Goal: Task Accomplishment & Management: Manage account settings

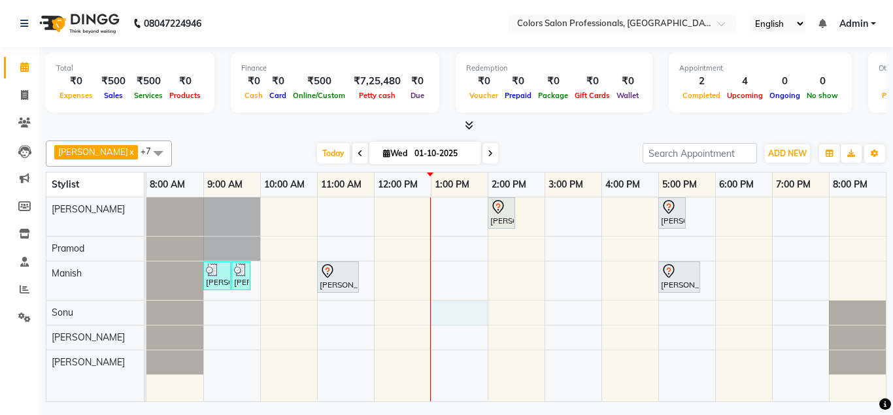
click at [449, 315] on div "[PERSON_NAME], TK03, 02:00 PM-02:30 PM, Hair Cut - Hair Cut [DEMOGRAPHIC_DATA] …" at bounding box center [515, 299] width 739 height 205
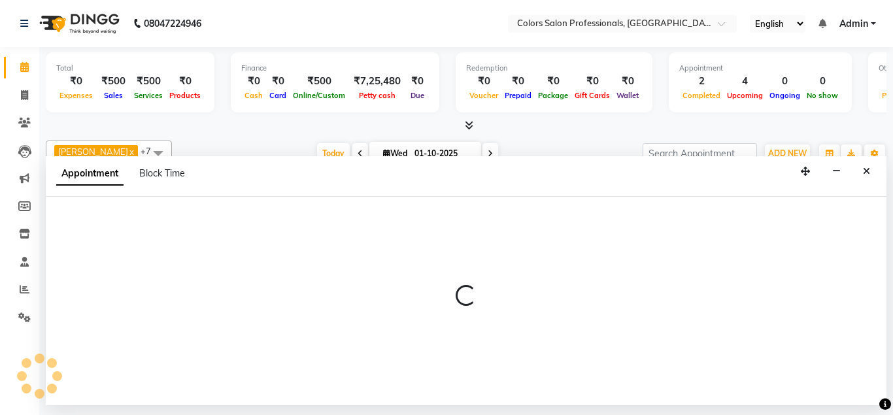
select select "71503"
select select "780"
select select "tentative"
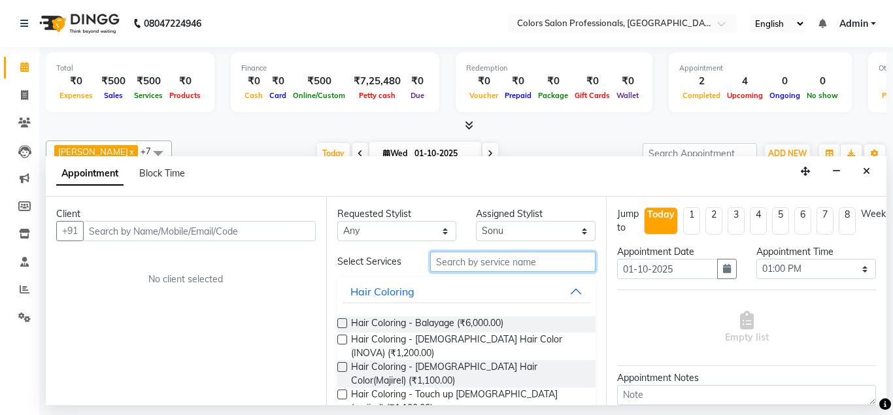
click at [498, 258] on input "text" at bounding box center [513, 262] width 166 height 20
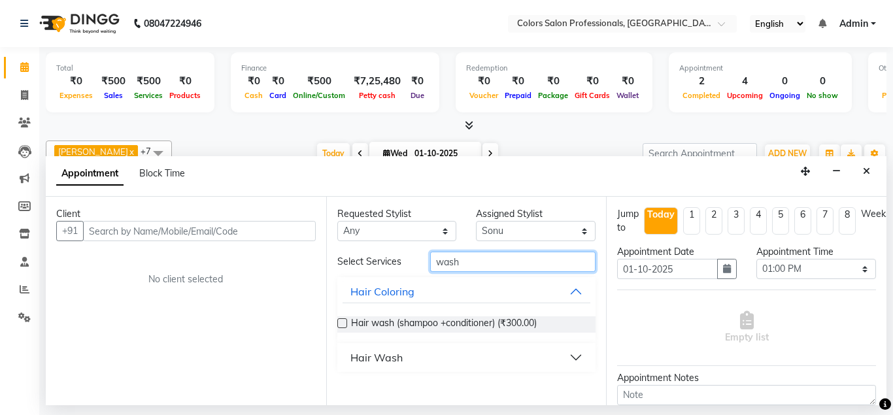
type input "wash"
click at [576, 355] on button "Hair Wash" at bounding box center [467, 358] width 248 height 24
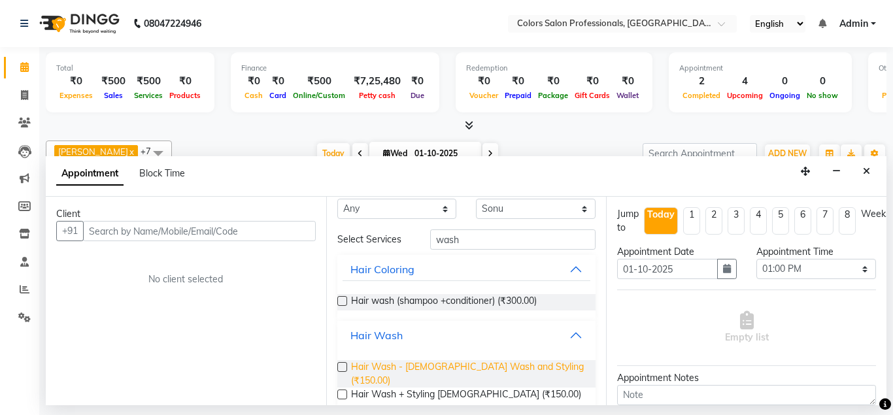
scroll to position [31, 0]
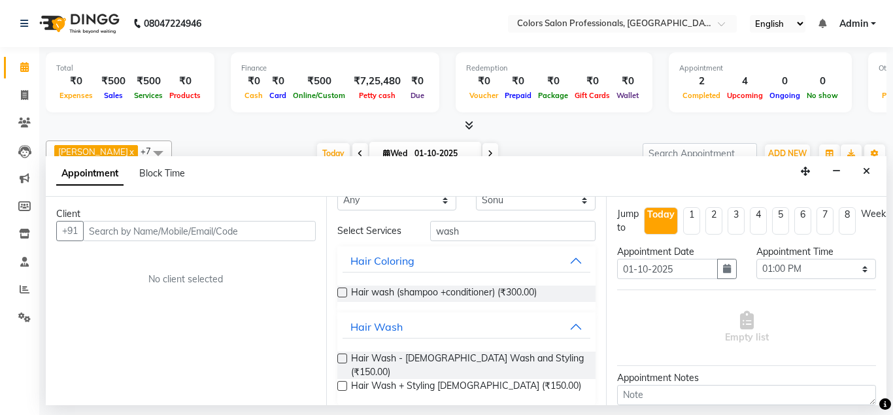
click at [343, 356] on label at bounding box center [342, 359] width 10 height 10
click at [343, 356] on input "checkbox" at bounding box center [341, 360] width 8 height 8
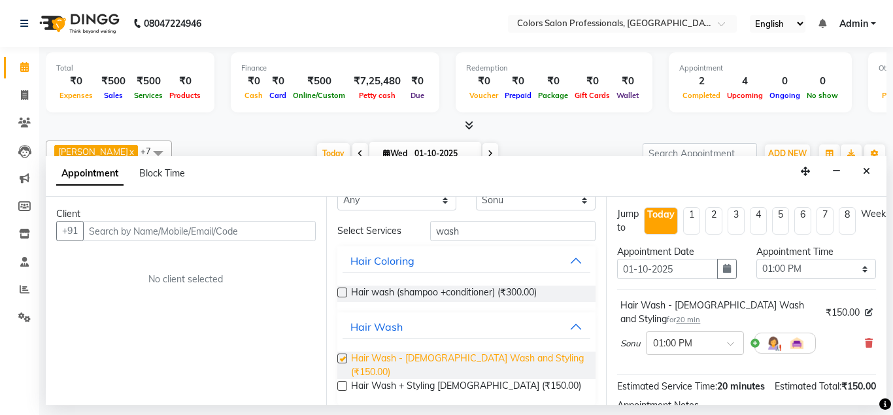
checkbox input "false"
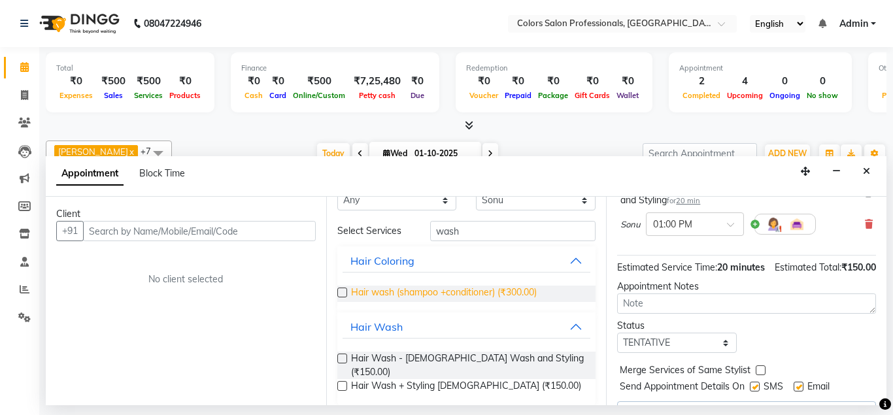
scroll to position [137, 0]
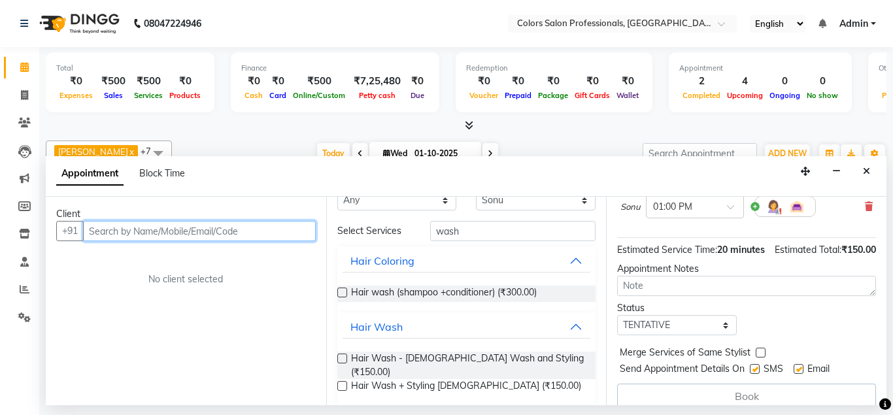
click at [249, 233] on input "text" at bounding box center [199, 231] width 233 height 20
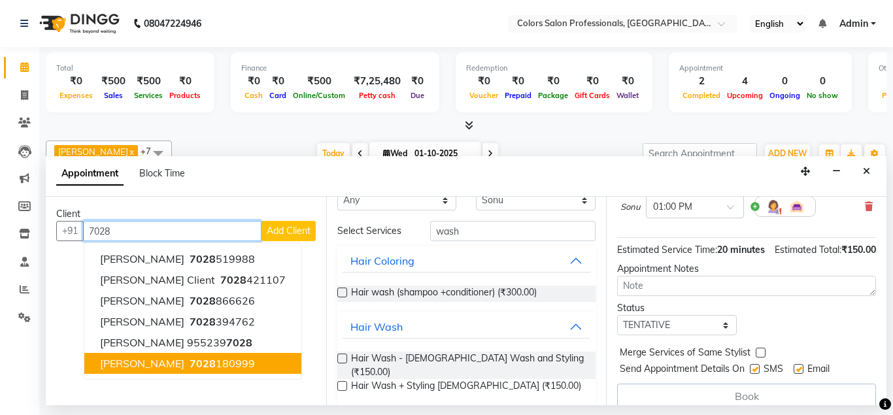
click at [250, 370] on button "[PERSON_NAME] 7028 180999" at bounding box center [192, 363] width 217 height 21
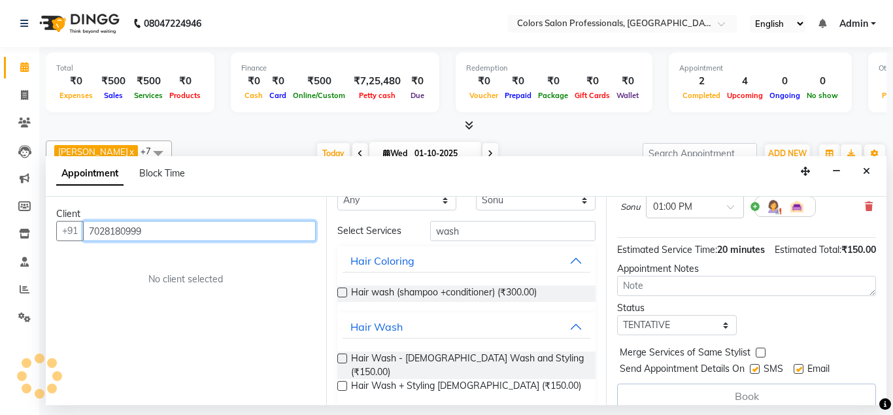
scroll to position [135, 0]
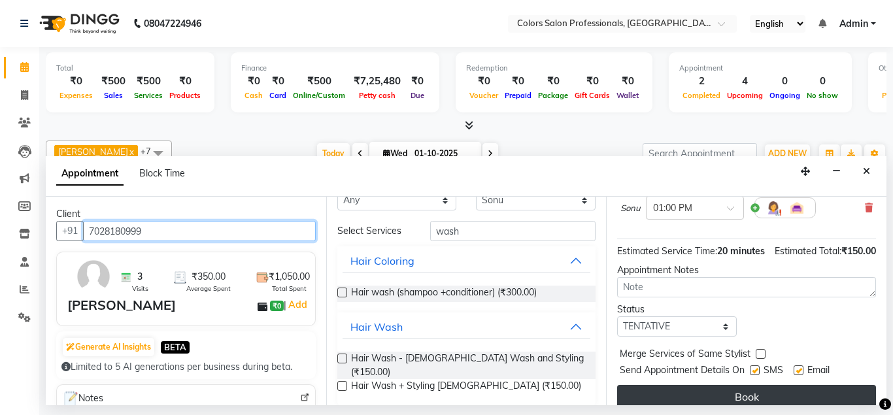
type input "7028180999"
click at [733, 387] on button "Book" at bounding box center [746, 397] width 259 height 24
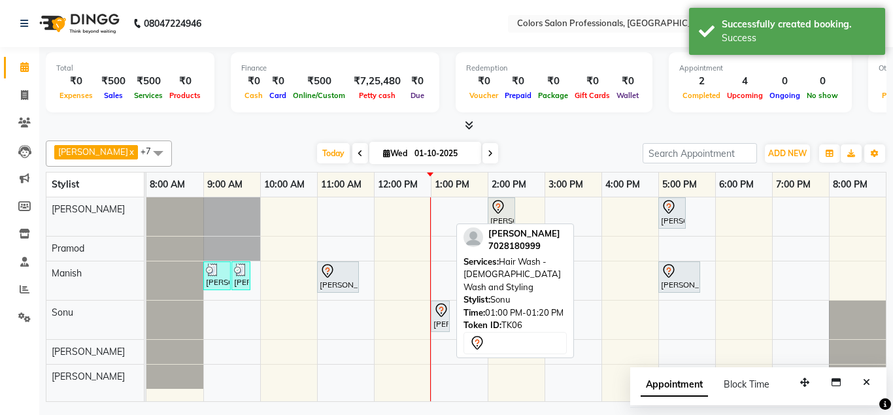
click at [441, 316] on icon at bounding box center [440, 310] width 11 height 14
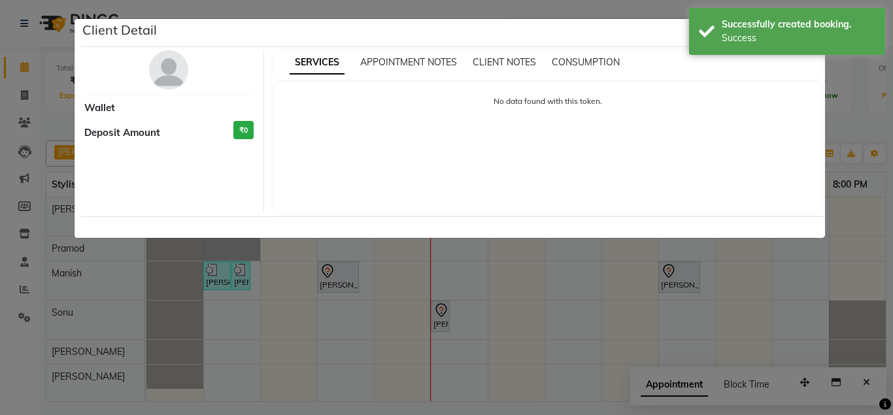
select select "7"
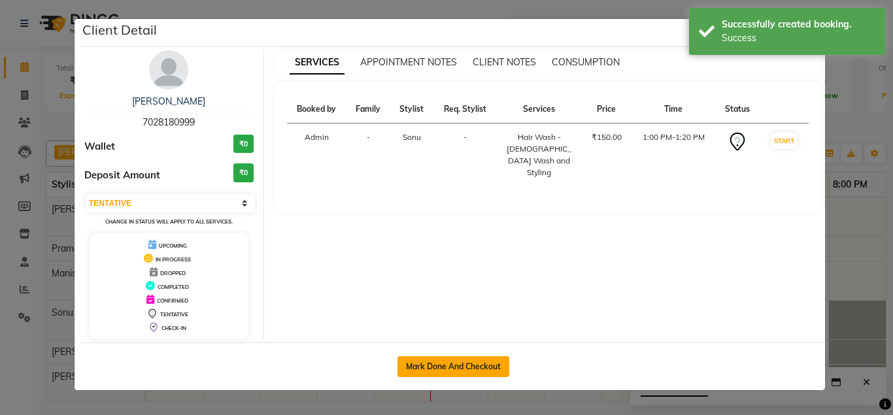
click at [414, 360] on button "Mark Done And Checkout" at bounding box center [453, 366] width 112 height 21
select select "service"
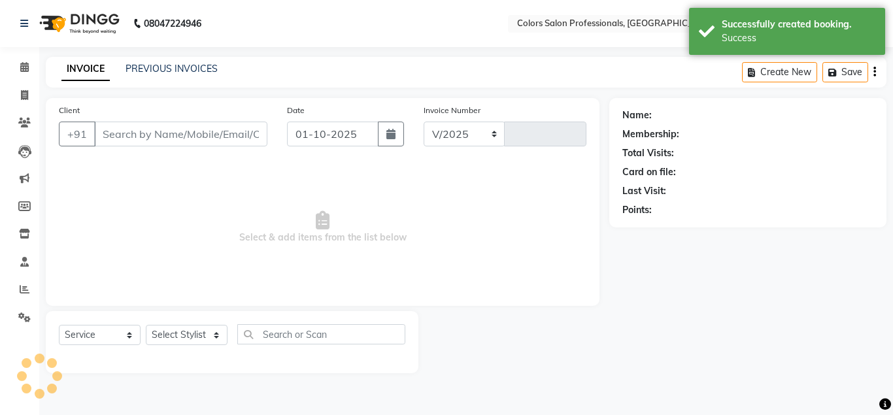
select select "7161"
type input "0918"
type input "7028180999"
select select "71503"
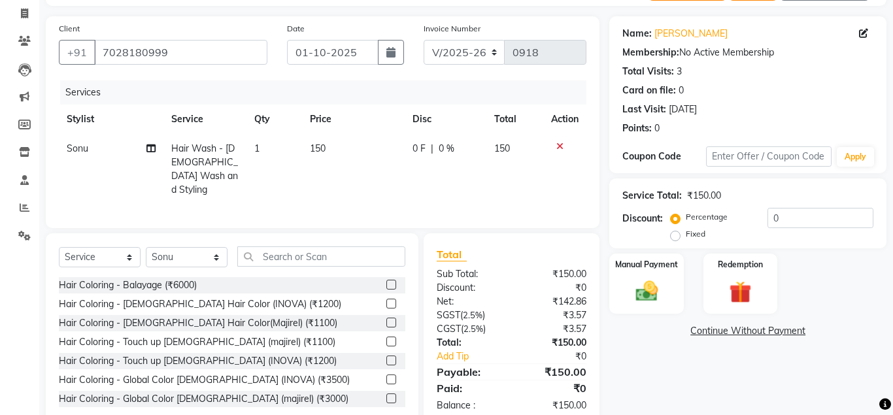
scroll to position [109, 0]
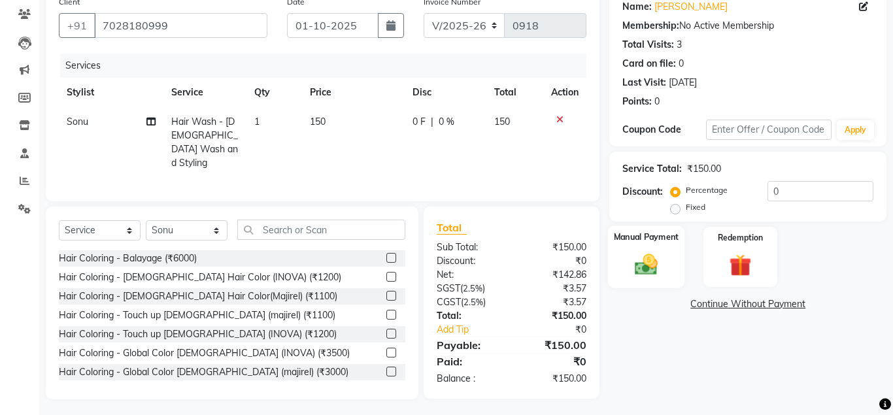
click at [667, 265] on div "Manual Payment" at bounding box center [646, 257] width 77 height 63
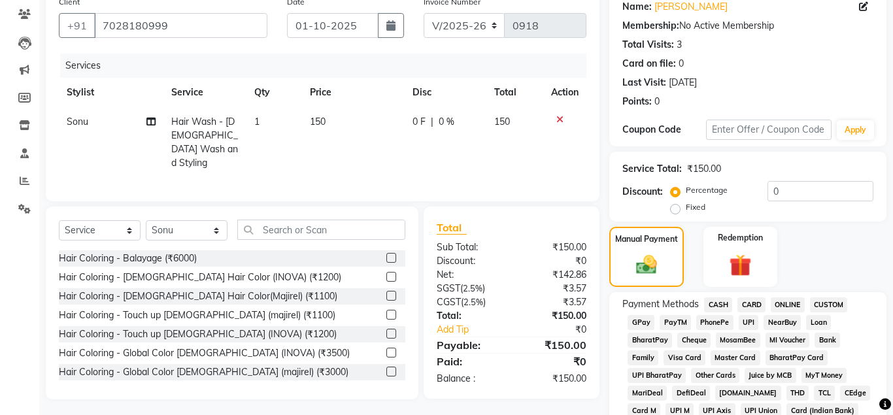
click at [784, 305] on span "ONLINE" at bounding box center [788, 304] width 34 height 15
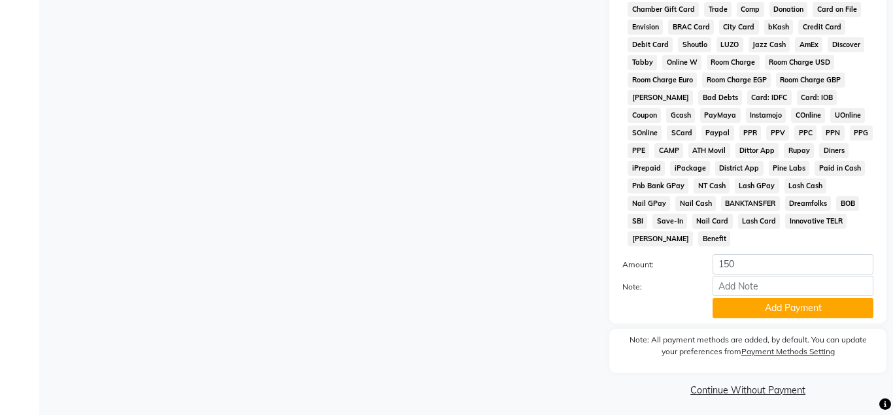
scroll to position [584, 0]
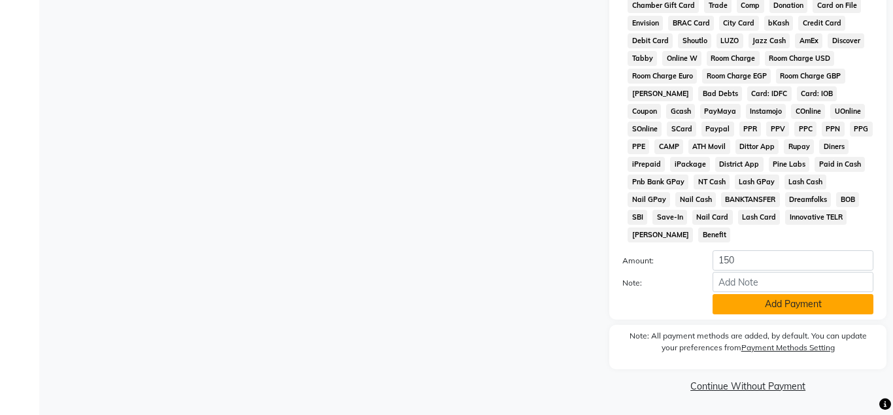
click at [790, 296] on button "Add Payment" at bounding box center [793, 304] width 161 height 20
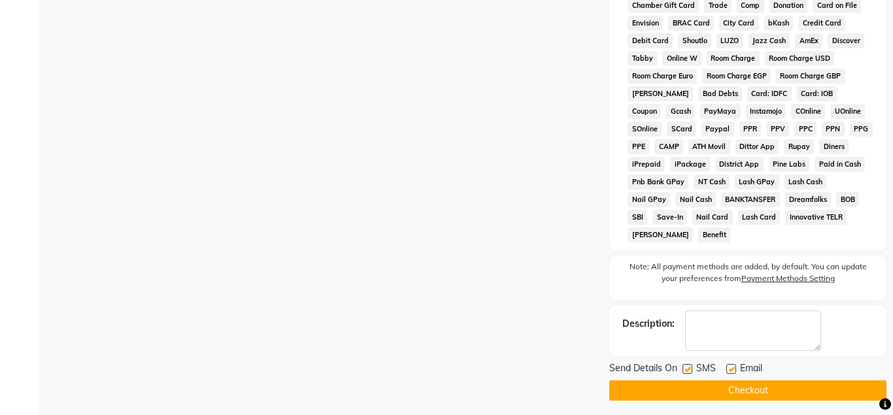
click at [775, 392] on button "Checkout" at bounding box center [747, 390] width 277 height 20
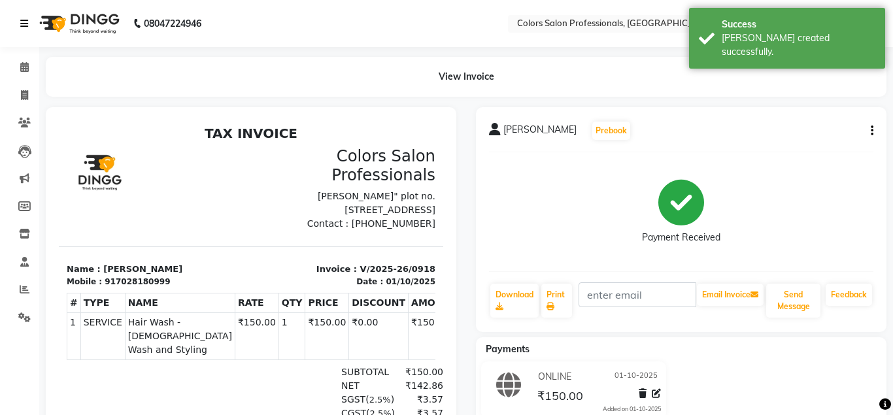
drag, startPoint x: 18, startPoint y: 17, endPoint x: 22, endPoint y: 25, distance: 9.1
click at [20, 21] on div "08047224946" at bounding box center [110, 23] width 201 height 37
click at [22, 25] on icon at bounding box center [24, 23] width 8 height 9
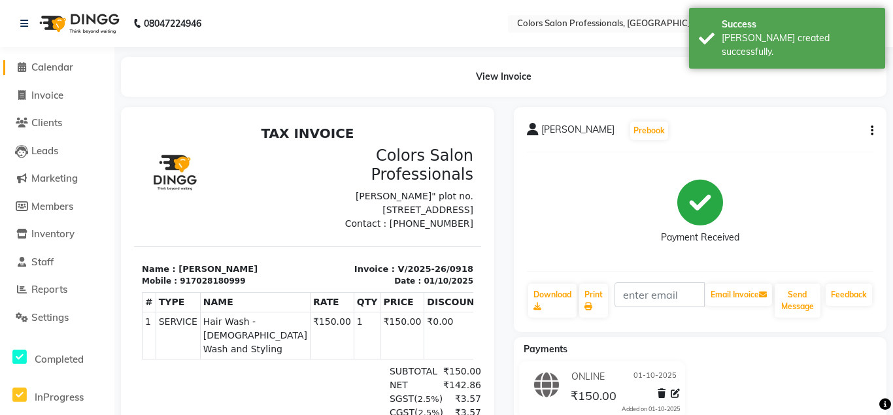
drag, startPoint x: 64, startPoint y: 67, endPoint x: 72, endPoint y: 73, distance: 9.8
click at [67, 69] on span "Calendar" at bounding box center [52, 67] width 42 height 12
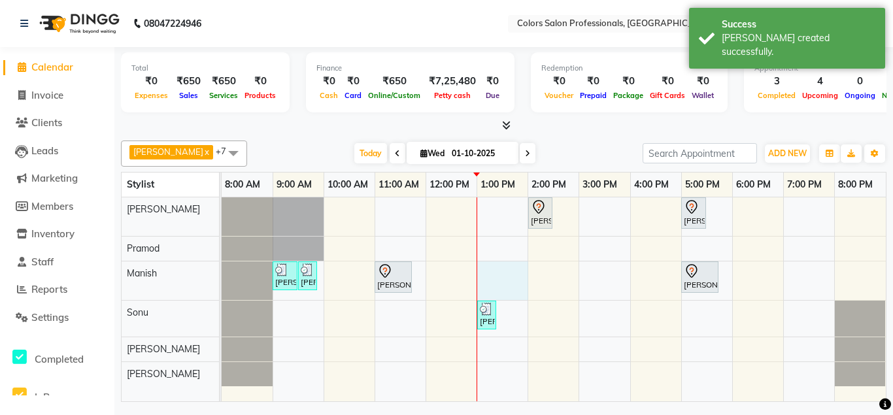
click at [487, 275] on div "[PERSON_NAME], TK03, 02:00 PM-02:30 PM, Hair Cut - Hair Cut [DEMOGRAPHIC_DATA] …" at bounding box center [554, 299] width 664 height 205
select select "60230"
select select "780"
select select "tentative"
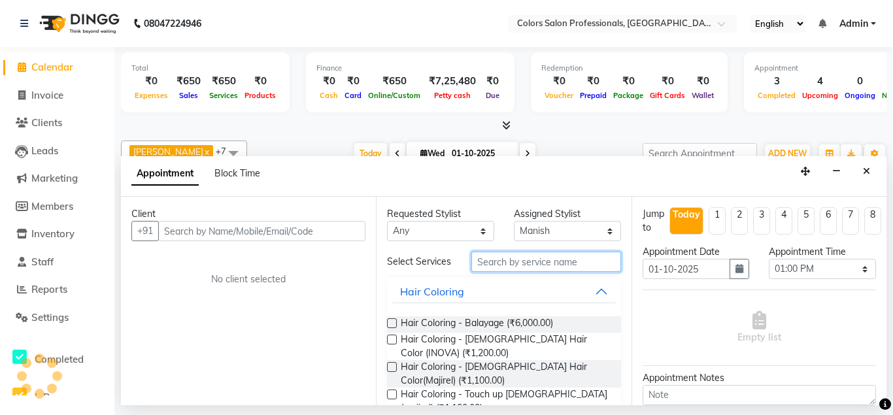
click at [535, 260] on input "text" at bounding box center [545, 262] width 149 height 20
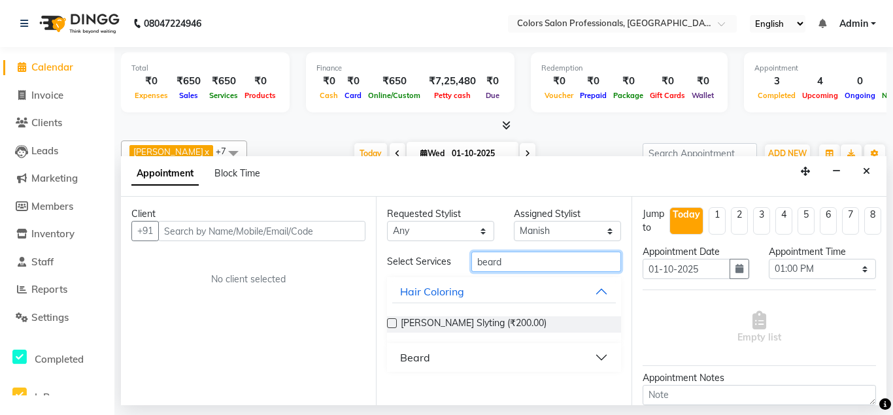
type input "beard"
click at [600, 361] on button "Beard" at bounding box center [503, 358] width 223 height 24
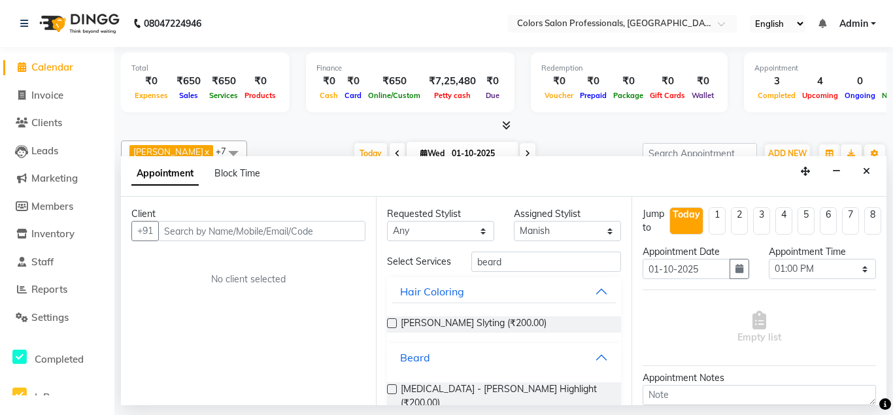
scroll to position [47, 0]
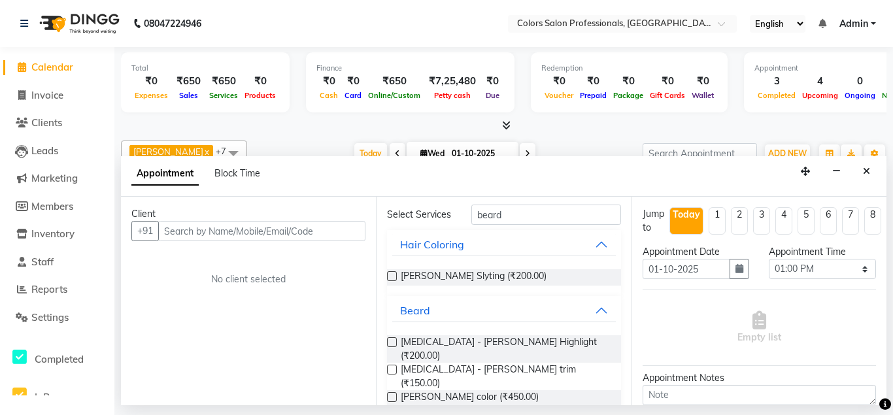
click at [393, 365] on label at bounding box center [392, 370] width 10 height 10
click at [393, 367] on input "checkbox" at bounding box center [391, 371] width 8 height 8
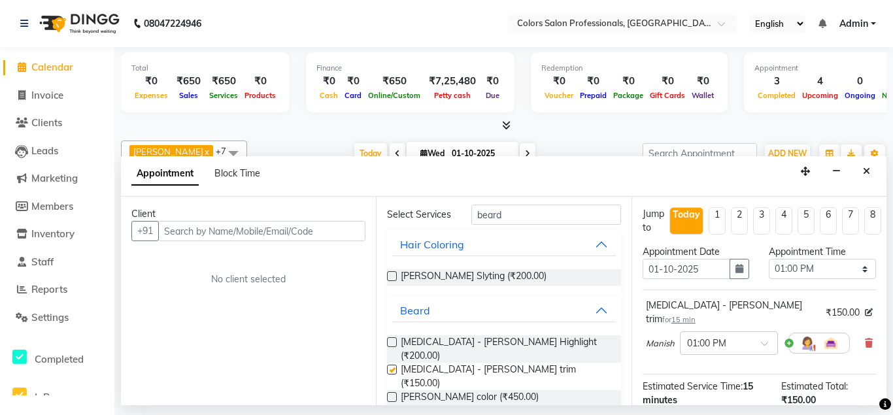
checkbox input "false"
click at [337, 230] on input "text" at bounding box center [261, 231] width 207 height 20
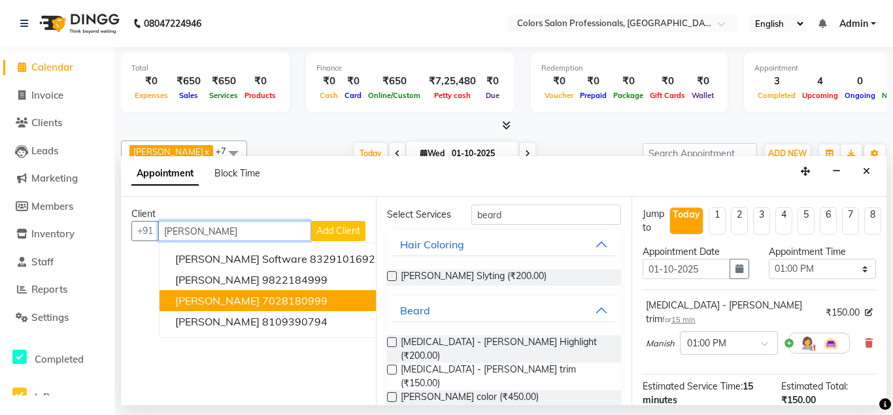
click at [235, 304] on span "[PERSON_NAME]" at bounding box center [217, 300] width 84 height 13
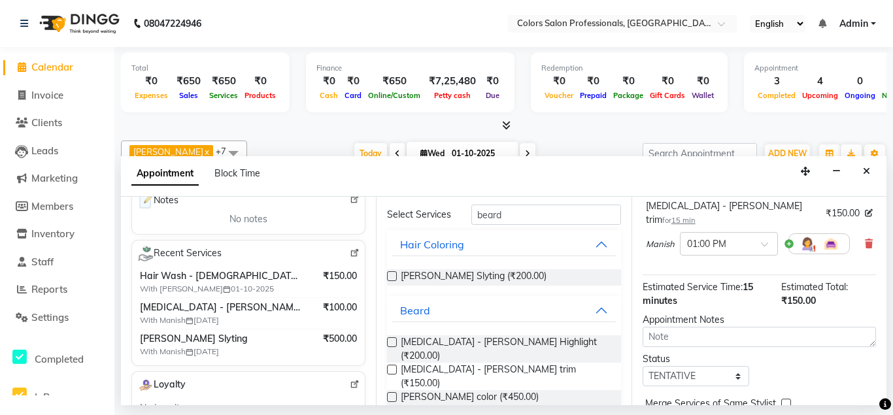
scroll to position [149, 0]
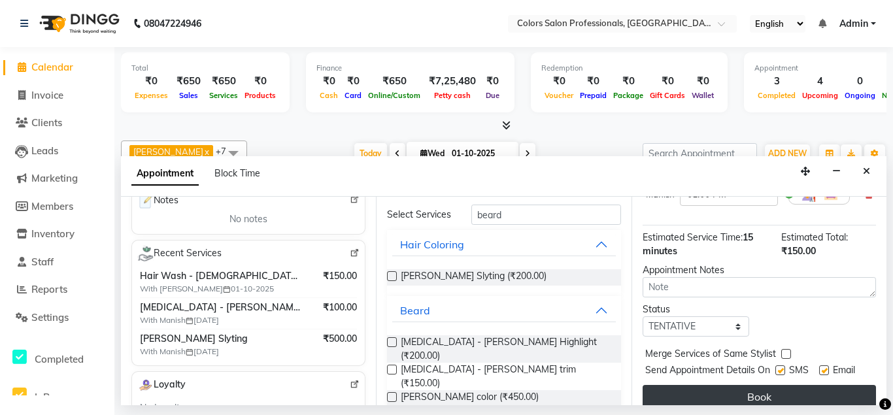
type input "7028180999"
click at [739, 385] on button "Book" at bounding box center [759, 397] width 233 height 24
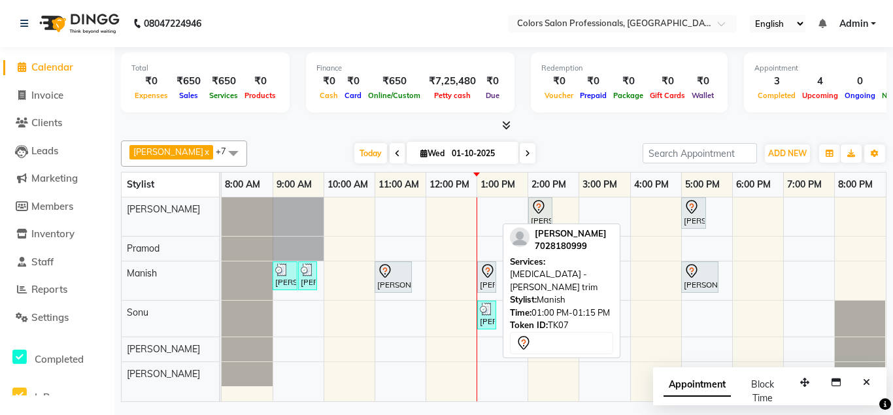
click at [488, 282] on div "[PERSON_NAME], TK07, 01:00 PM-01:15 PM, [MEDICAL_DATA] - [PERSON_NAME] trim" at bounding box center [486, 276] width 16 height 27
select select "7"
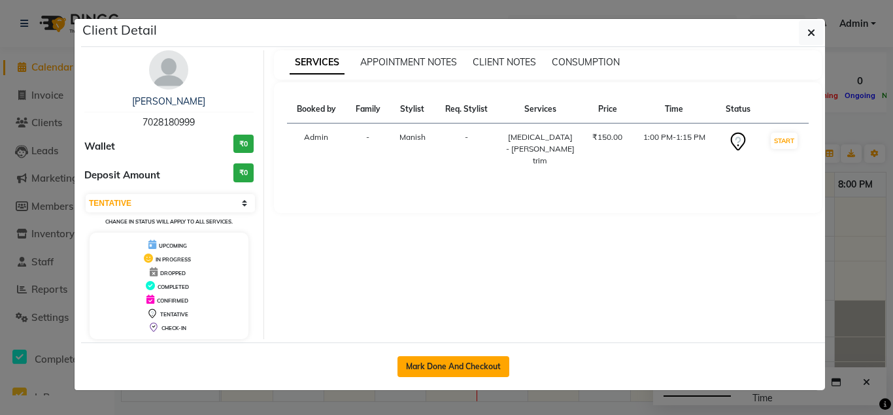
click at [488, 367] on button "Mark Done And Checkout" at bounding box center [453, 366] width 112 height 21
select select "7161"
select select "service"
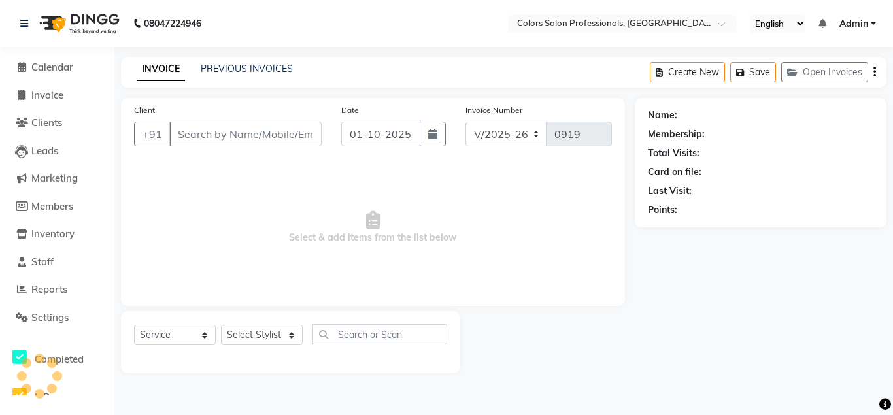
type input "7028180999"
select select "60230"
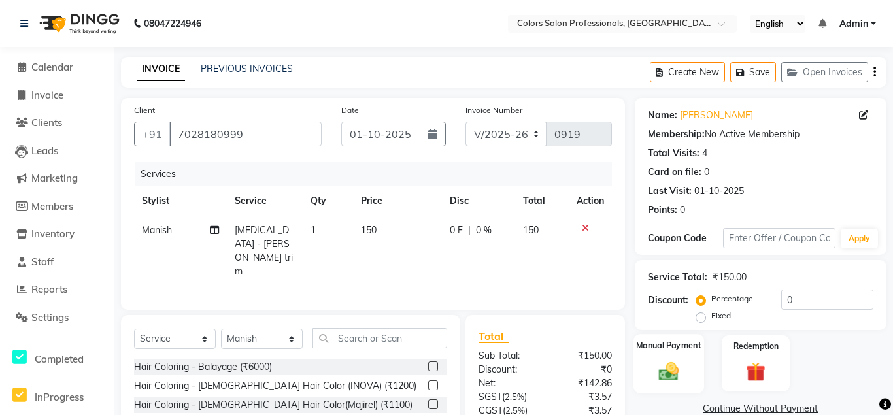
click at [671, 364] on img at bounding box center [668, 371] width 33 height 23
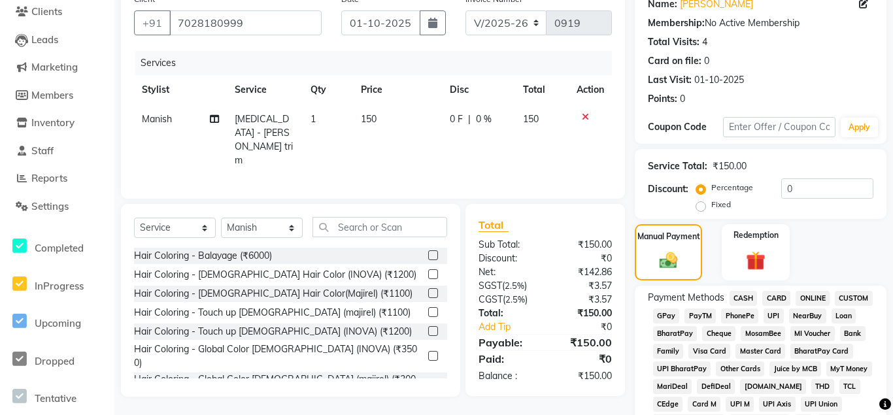
scroll to position [200, 0]
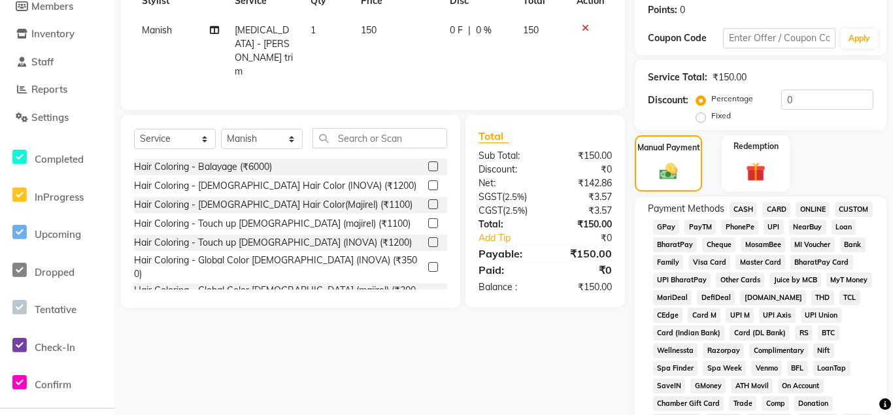
click at [816, 205] on span "ONLINE" at bounding box center [813, 209] width 34 height 15
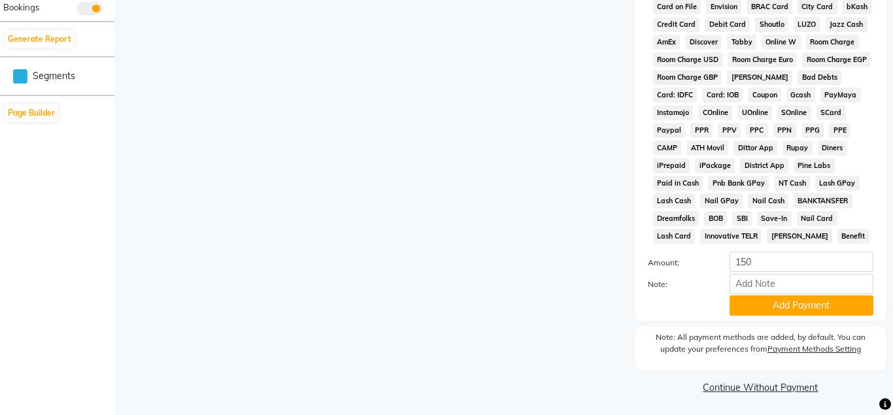
scroll to position [616, 0]
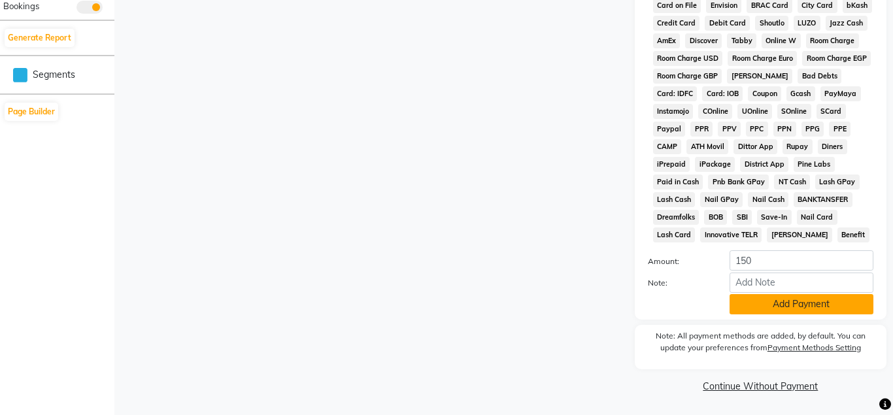
click at [801, 300] on button "Add Payment" at bounding box center [801, 304] width 144 height 20
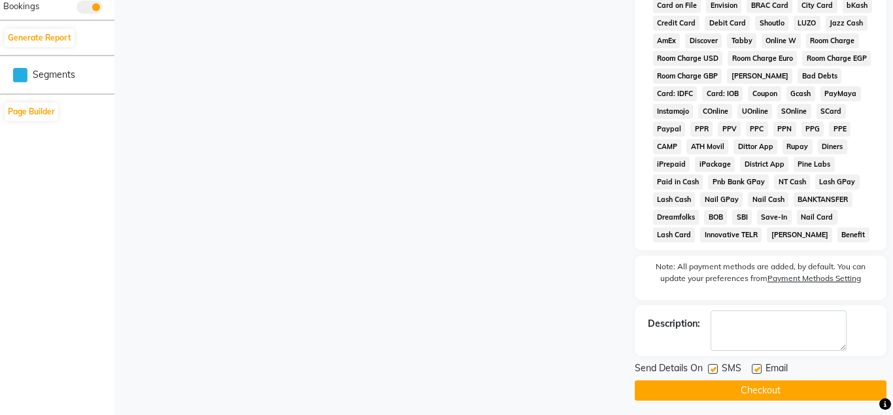
click at [771, 388] on button "Checkout" at bounding box center [761, 390] width 252 height 20
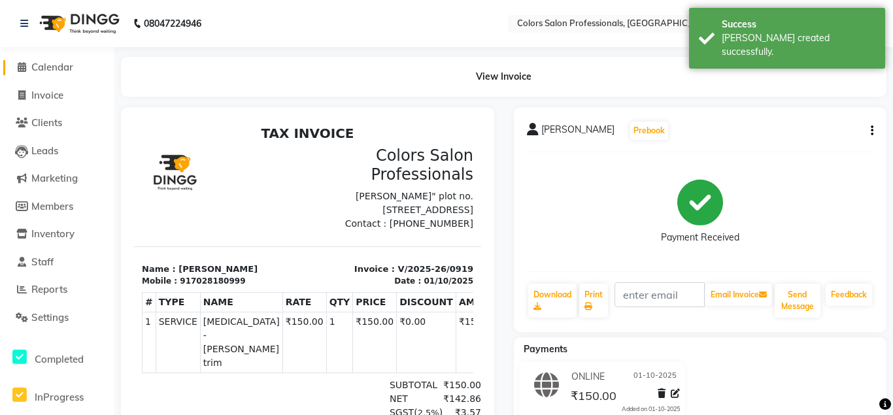
click at [67, 71] on span "Calendar" at bounding box center [52, 67] width 42 height 12
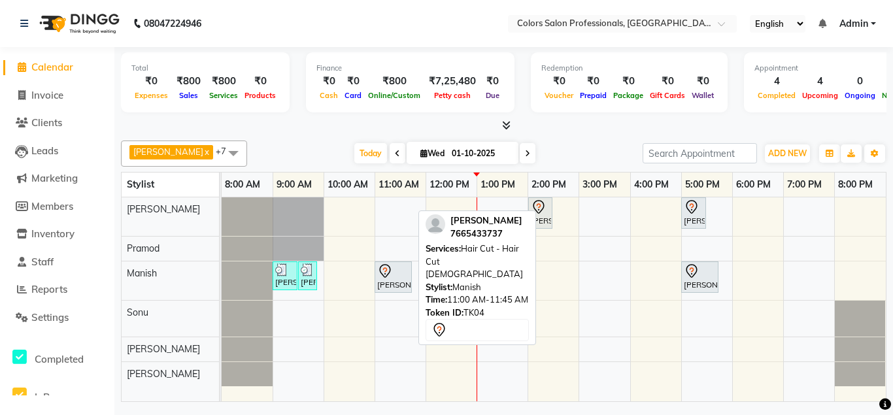
click at [397, 283] on div "[PERSON_NAME], TK04, 11:00 AM-11:45 AM, Hair Cut - Hair Cut [DEMOGRAPHIC_DATA]" at bounding box center [393, 276] width 35 height 27
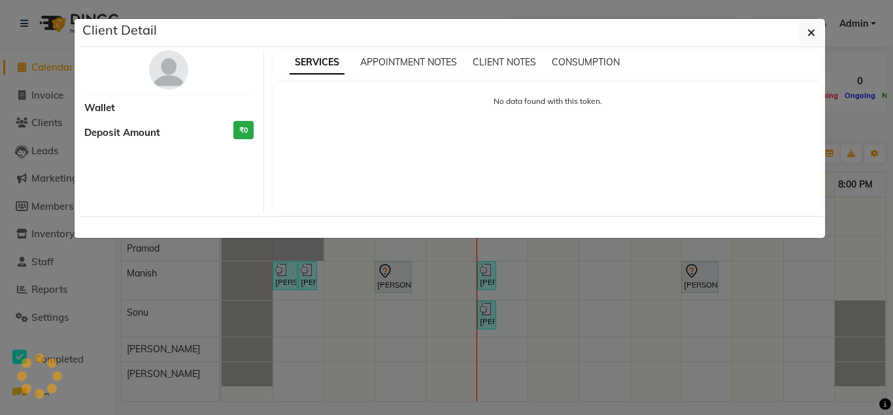
select select "7"
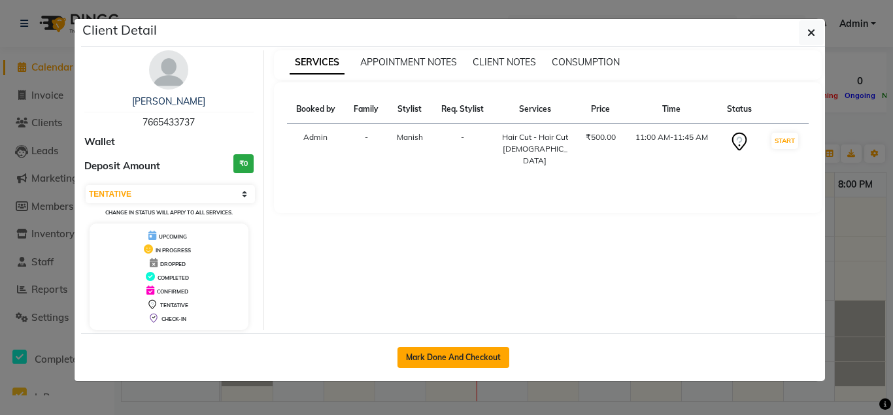
click at [454, 358] on button "Mark Done And Checkout" at bounding box center [453, 357] width 112 height 21
select select "service"
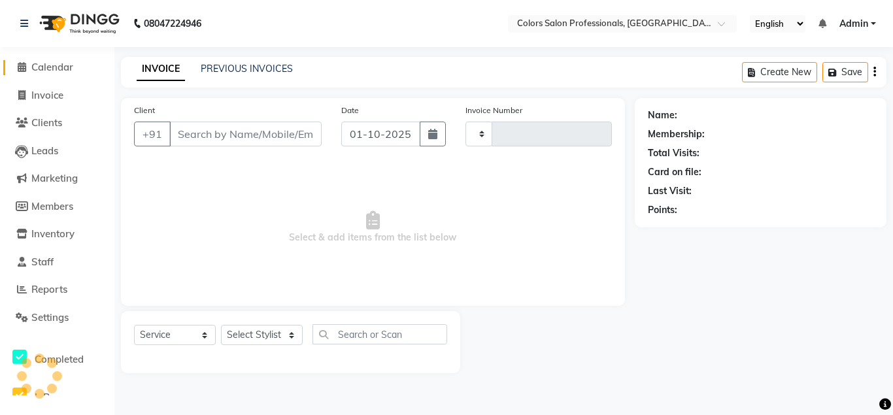
type input "0920"
select select "7161"
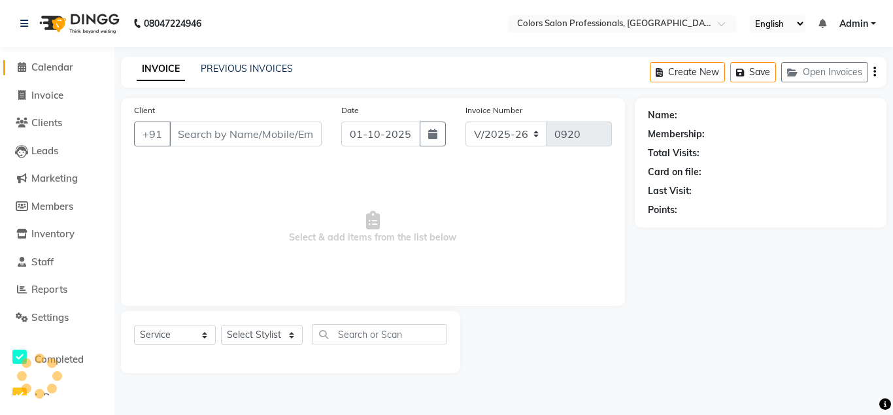
type input "7665433737"
select select "60230"
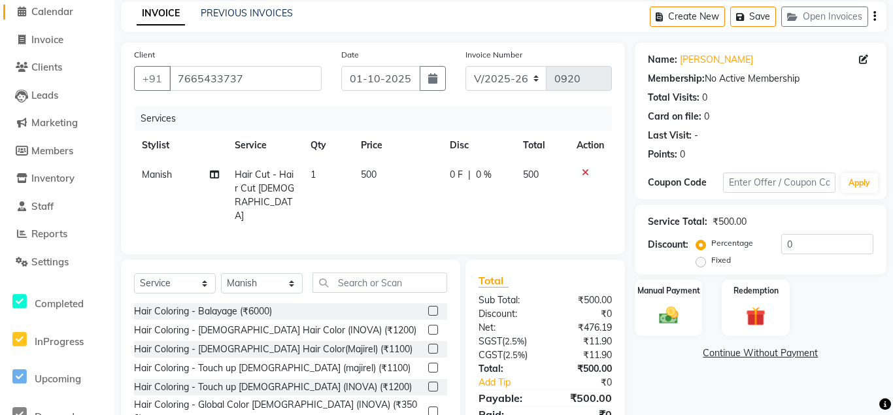
scroll to position [109, 0]
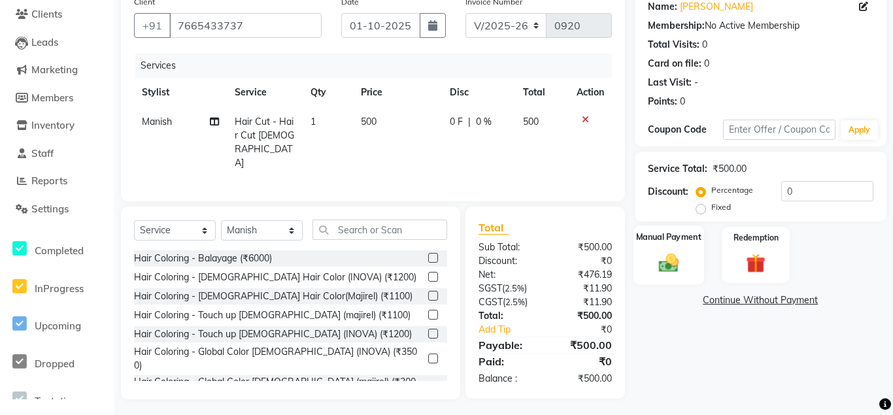
click at [675, 257] on img at bounding box center [668, 262] width 33 height 23
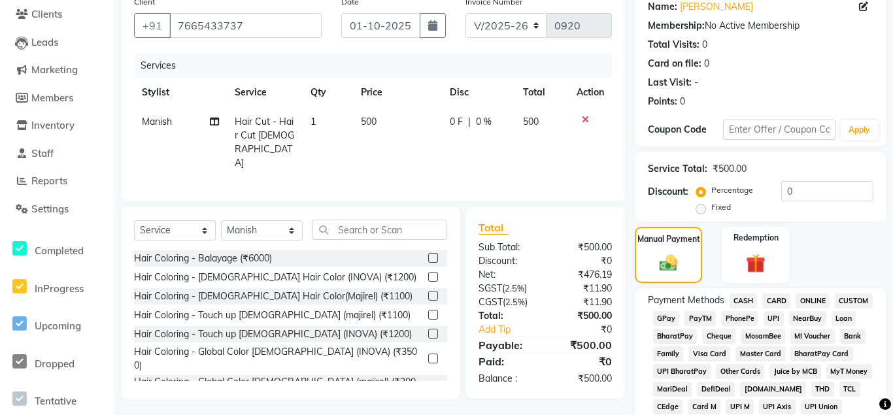
click at [814, 305] on span "ONLINE" at bounding box center [813, 300] width 34 height 15
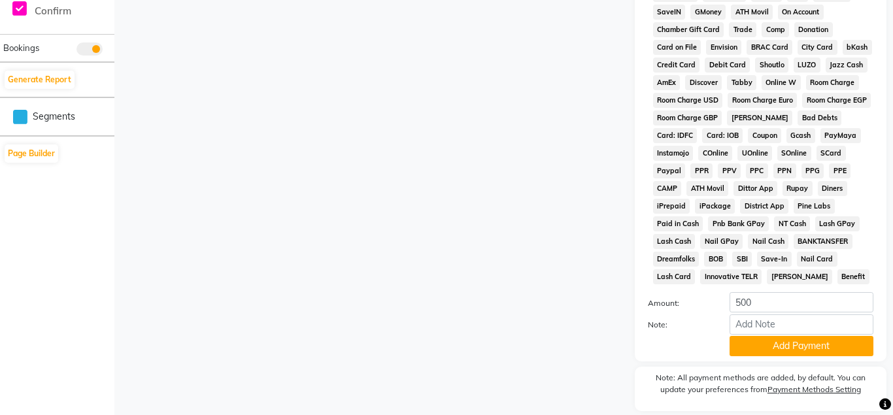
scroll to position [616, 0]
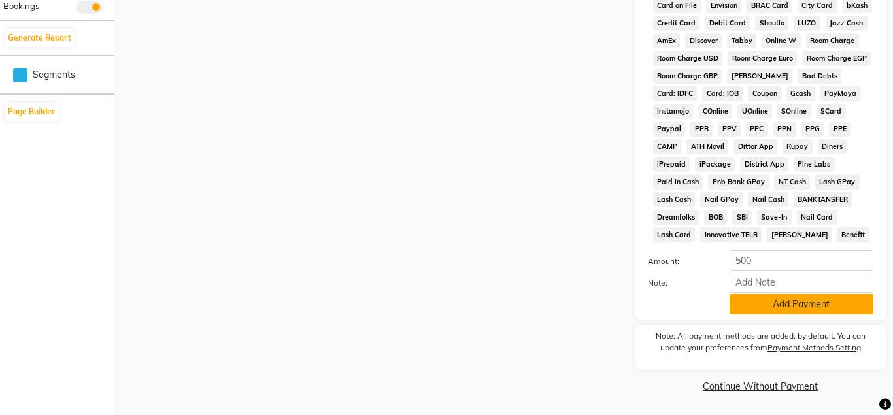
click at [788, 309] on button "Add Payment" at bounding box center [801, 304] width 144 height 20
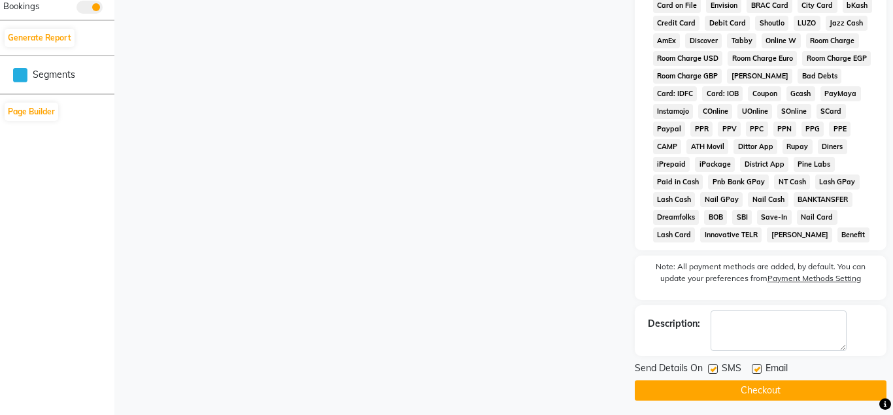
click at [767, 393] on button "Checkout" at bounding box center [761, 390] width 252 height 20
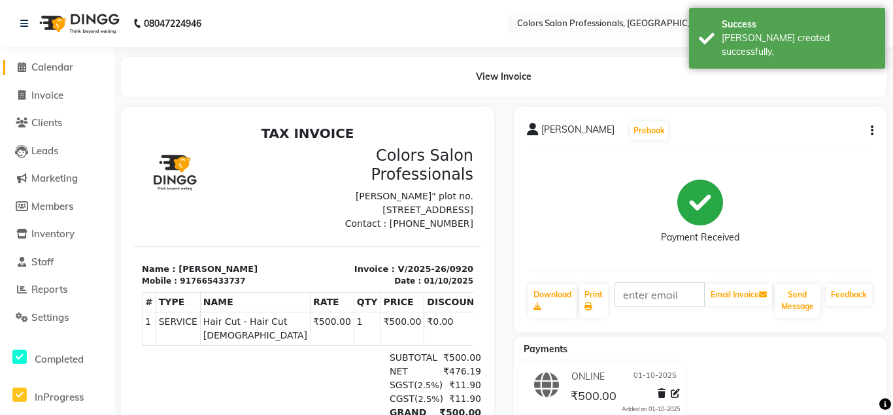
click at [48, 67] on span "Calendar" at bounding box center [52, 67] width 42 height 12
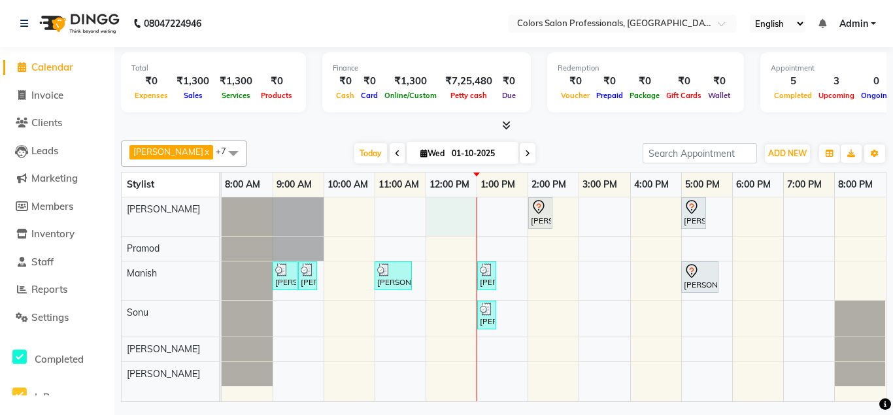
click at [452, 213] on div "[PERSON_NAME], TK03, 02:00 PM-02:30 PM, Hair Cut - Hair Cut [DEMOGRAPHIC_DATA] …" at bounding box center [554, 299] width 664 height 205
select select "60228"
select select "tentative"
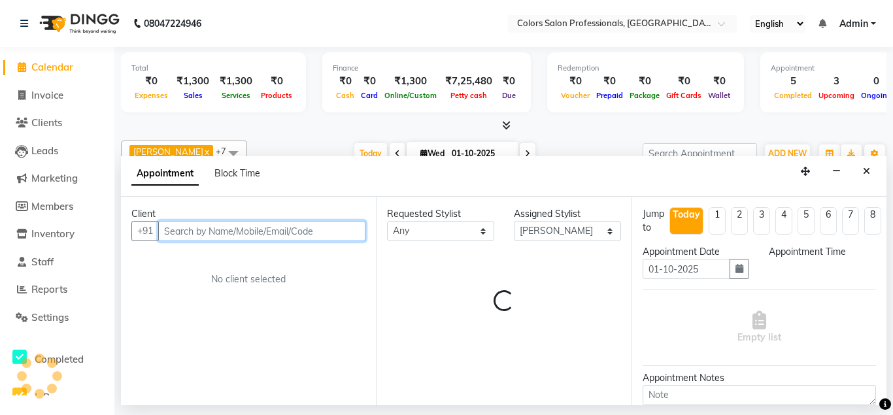
select select "720"
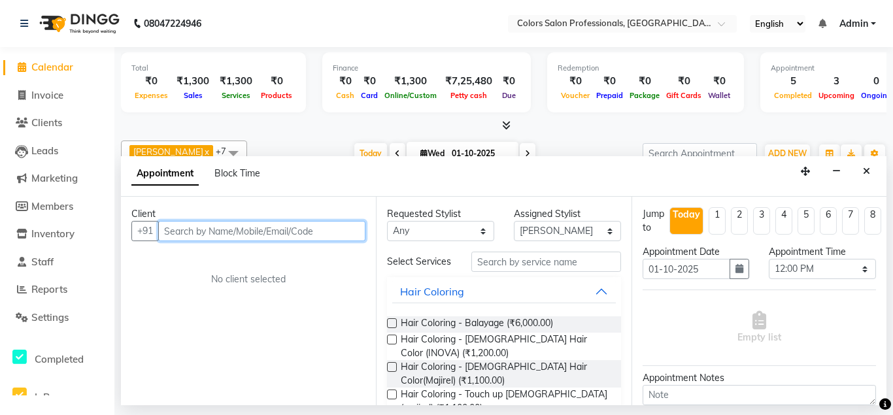
click at [290, 231] on input "text" at bounding box center [261, 231] width 207 height 20
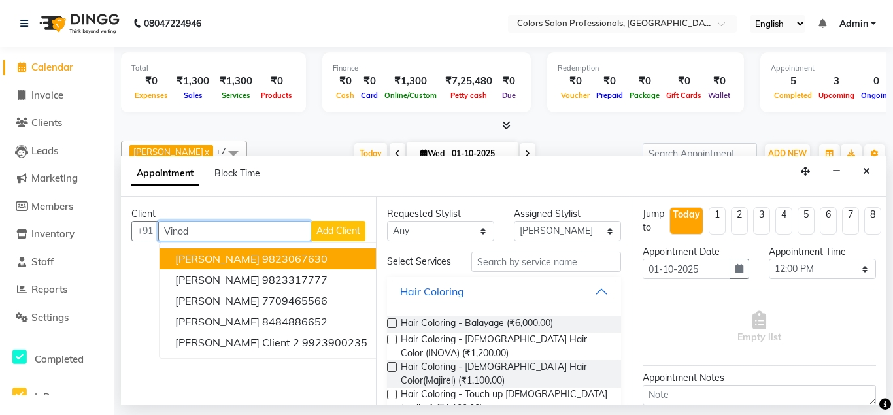
type input "Vinod"
click at [354, 227] on span "Add Client" at bounding box center [338, 231] width 44 height 12
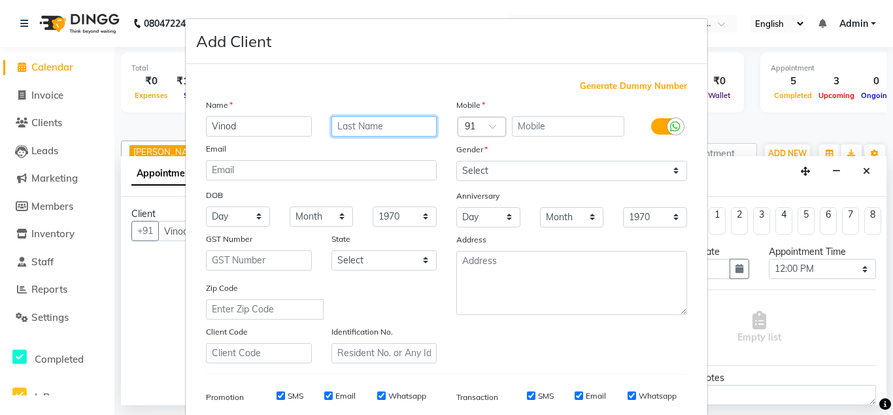
click at [392, 127] on input "text" at bounding box center [384, 126] width 106 height 20
type input "[PERSON_NAME]"
click at [580, 125] on input "text" at bounding box center [568, 126] width 113 height 20
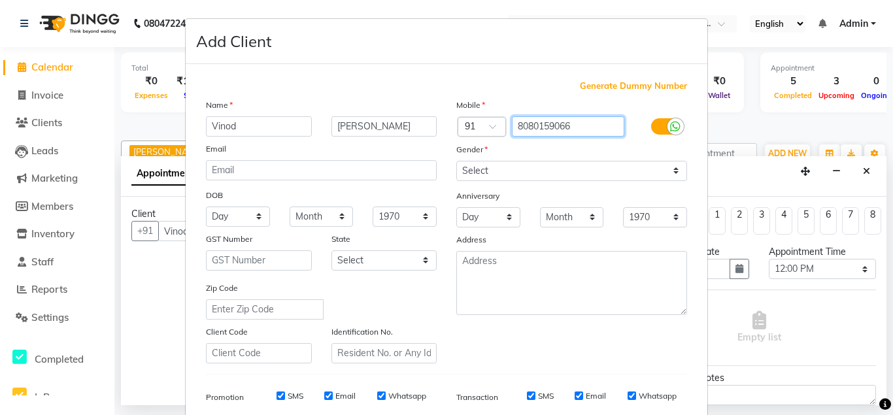
type input "8080159066"
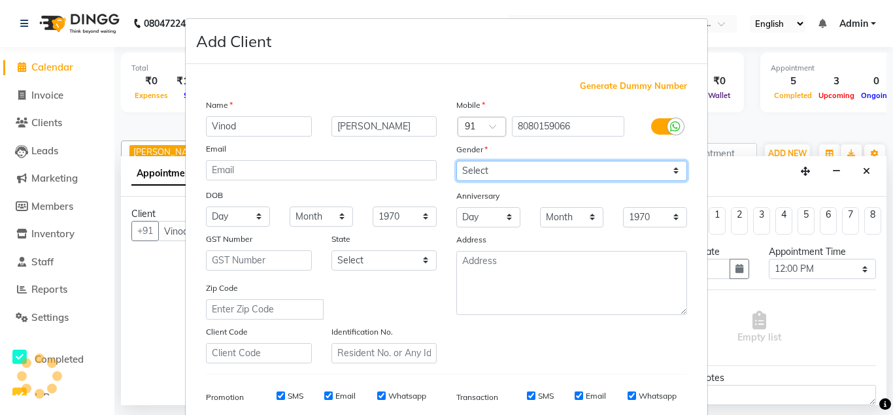
click at [456, 161] on select "Select [DEMOGRAPHIC_DATA] [DEMOGRAPHIC_DATA] Other Prefer Not To Say" at bounding box center [571, 171] width 231 height 20
select select "[DEMOGRAPHIC_DATA]"
click option "[DEMOGRAPHIC_DATA]" at bounding box center [0, 0] width 0 height 0
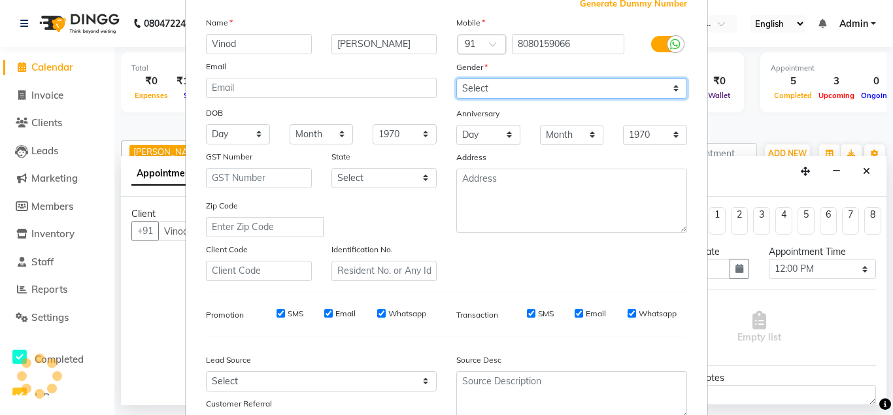
scroll to position [188, 0]
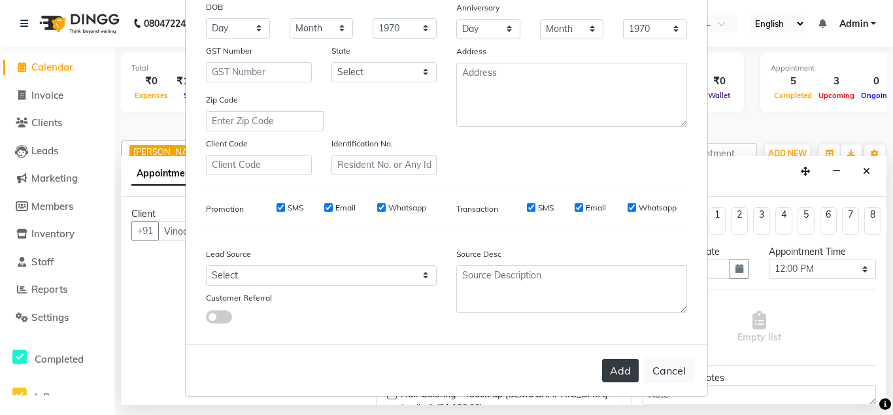
click at [625, 376] on button "Add" at bounding box center [620, 371] width 37 height 24
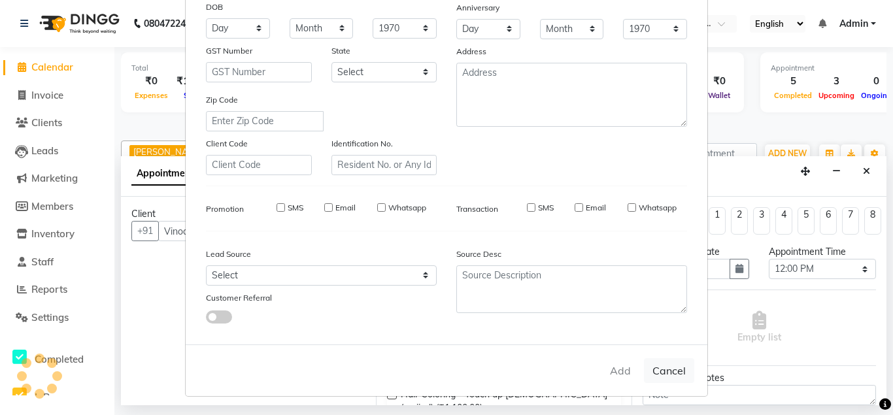
type input "8080159066"
select select
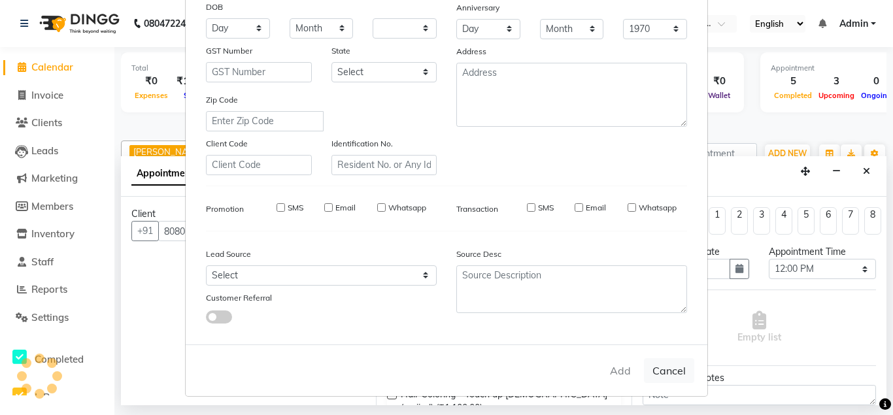
select select
checkbox input "false"
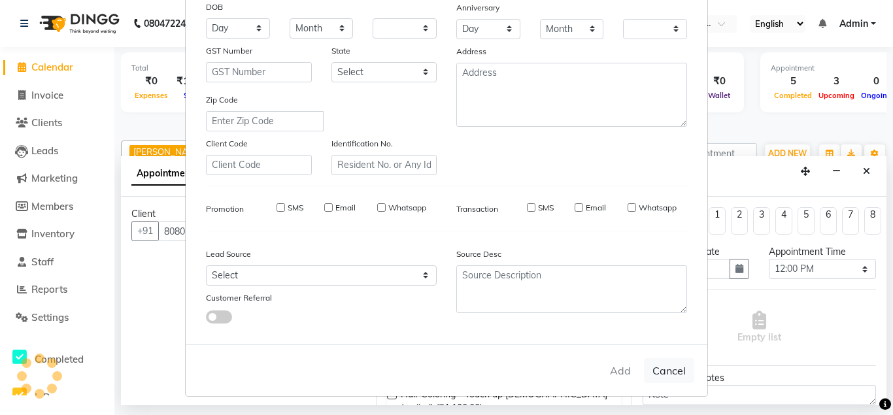
checkbox input "false"
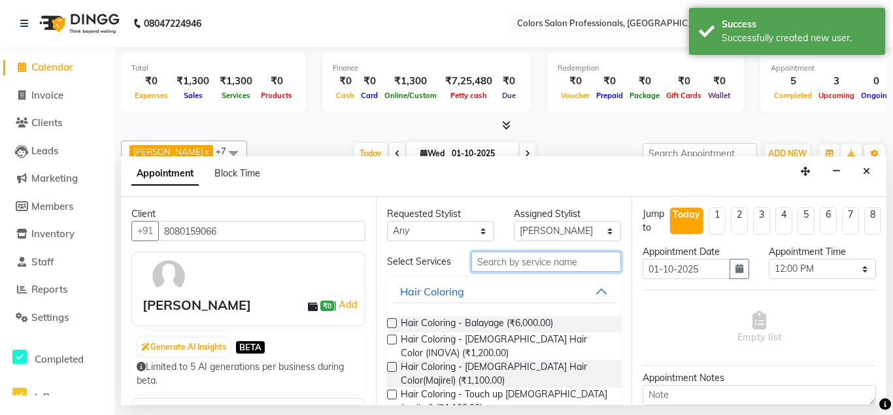
click at [538, 260] on input "text" at bounding box center [545, 262] width 149 height 20
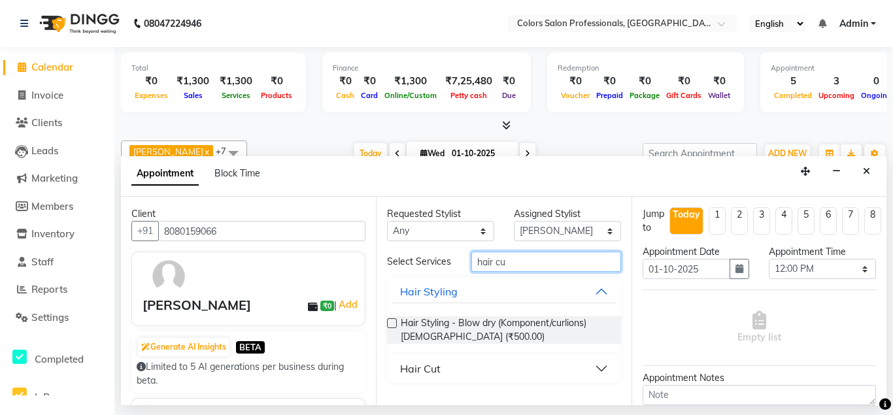
type input "hair cu"
click at [598, 367] on button "Hair Cut" at bounding box center [503, 369] width 223 height 24
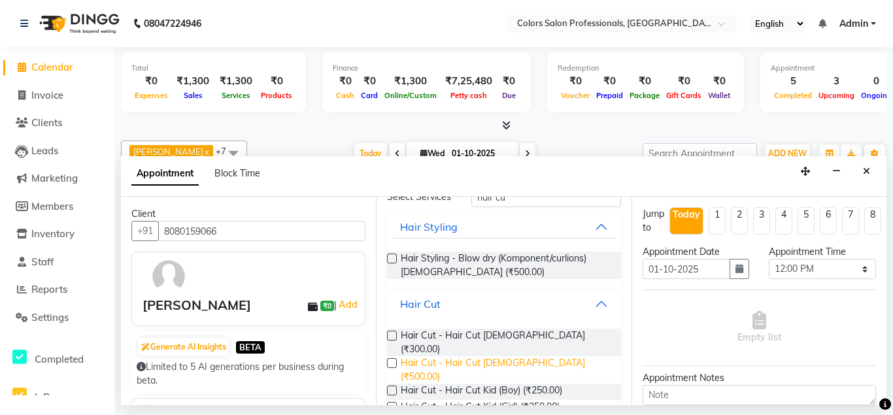
scroll to position [75, 0]
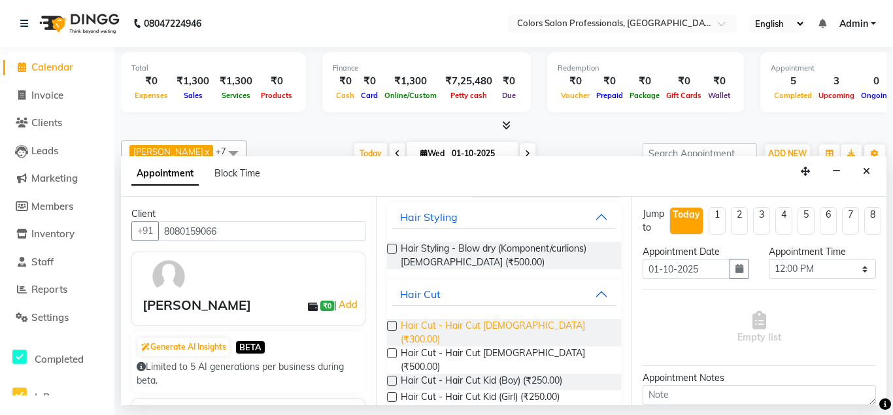
click at [497, 324] on span "Hair Cut - Hair Cut [DEMOGRAPHIC_DATA] (₹300.00)" at bounding box center [505, 332] width 209 height 27
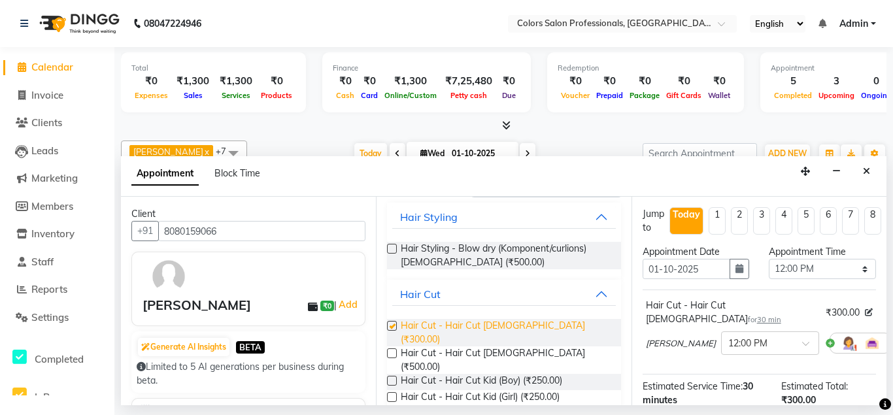
checkbox input "false"
click at [605, 219] on button "Hair Styling" at bounding box center [503, 217] width 223 height 24
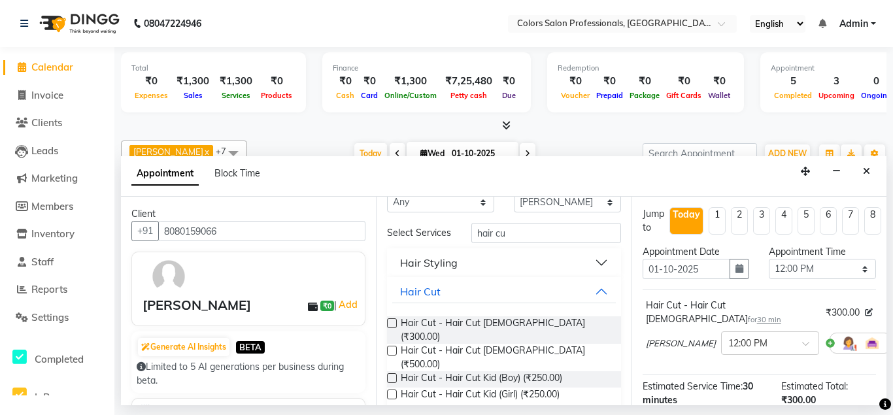
scroll to position [26, 0]
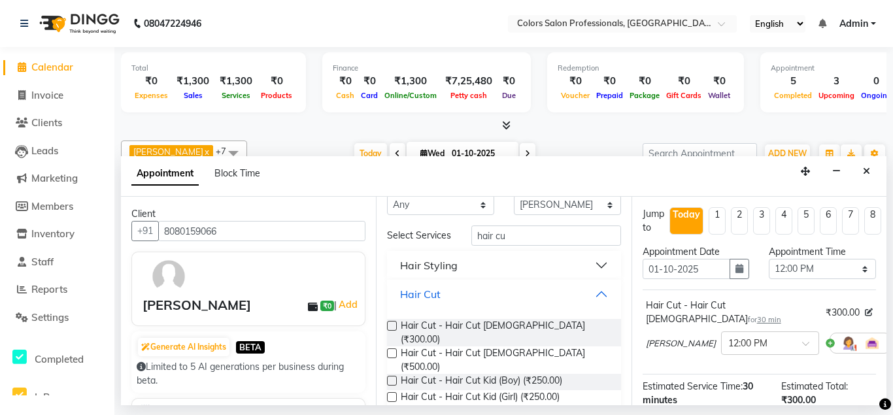
click at [495, 292] on button "Hair Cut" at bounding box center [503, 294] width 223 height 24
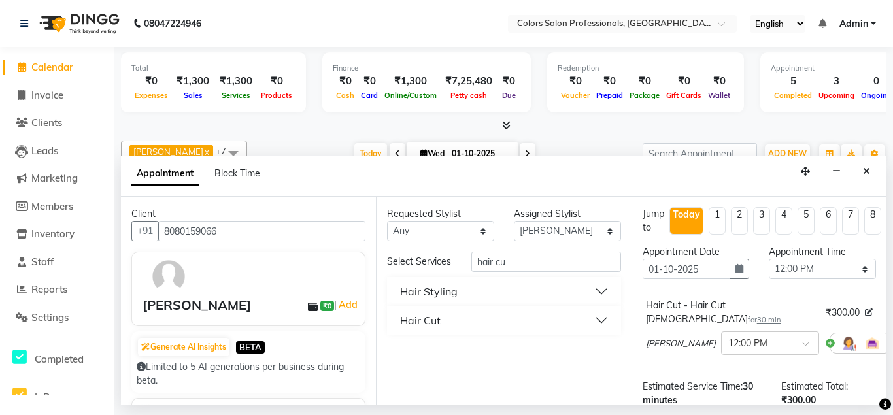
scroll to position [0, 0]
click at [537, 265] on input "hair cu" at bounding box center [545, 262] width 149 height 20
type input "h"
type input "beard"
click at [454, 310] on button "Beard" at bounding box center [503, 321] width 223 height 24
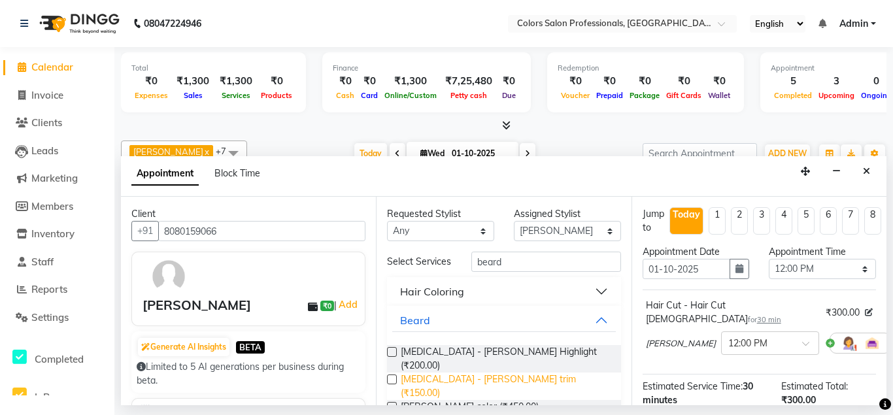
click at [426, 373] on span "[MEDICAL_DATA] - [PERSON_NAME] trim (₹150.00)" at bounding box center [505, 386] width 209 height 27
checkbox input "false"
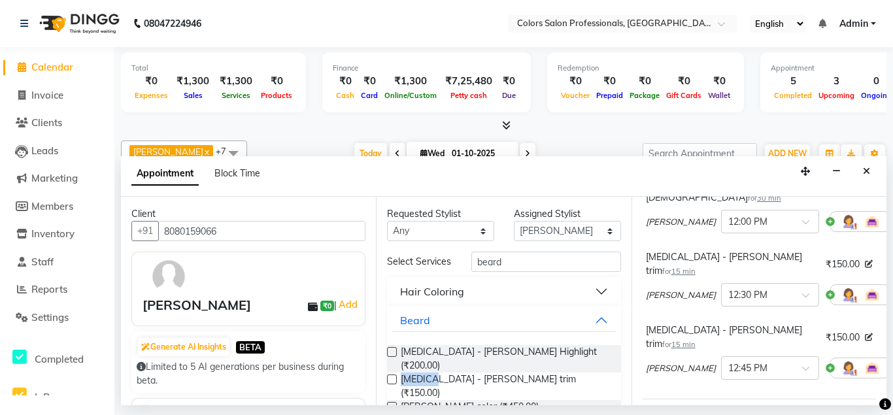
scroll to position [141, 0]
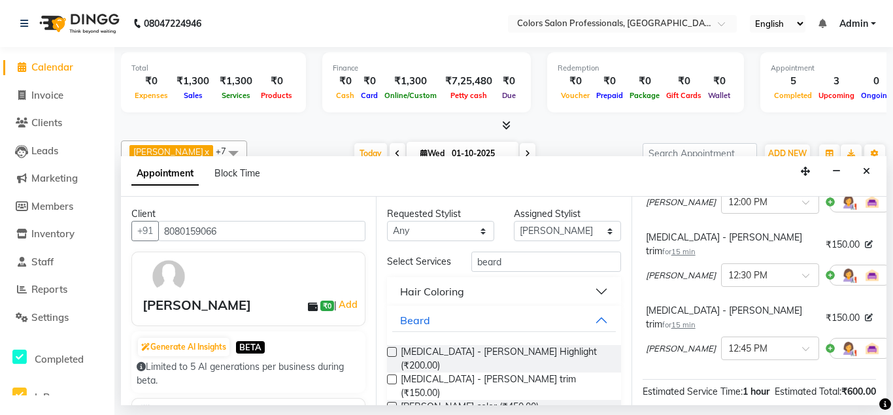
click at [892, 342] on span at bounding box center [900, 349] width 8 height 14
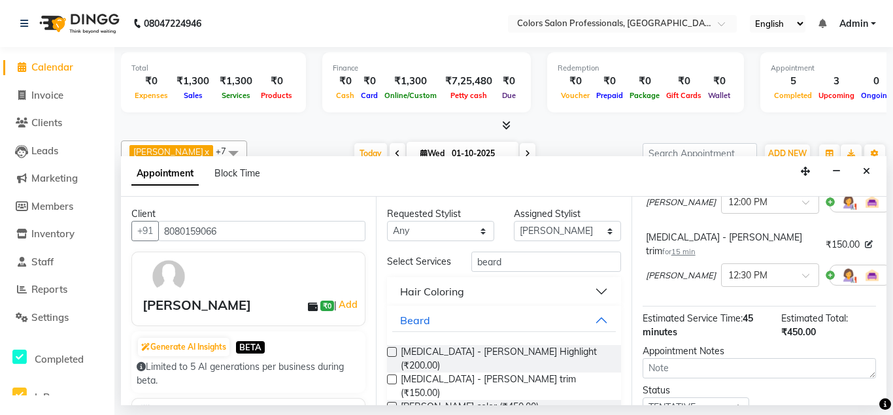
click at [892, 269] on span at bounding box center [900, 276] width 8 height 14
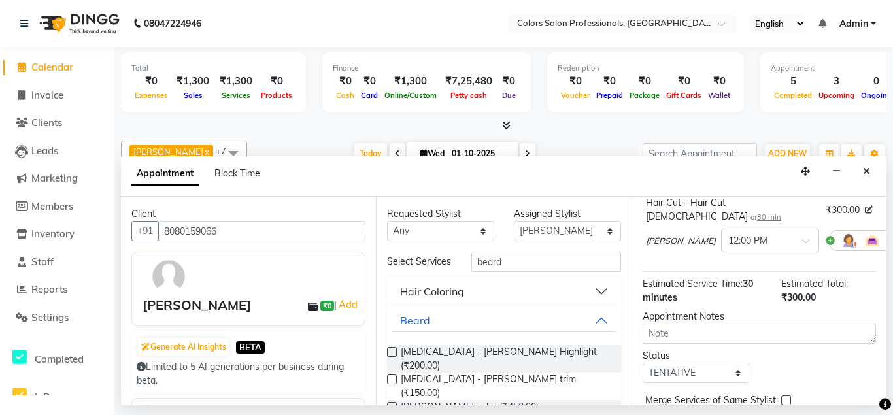
scroll to position [78, 0]
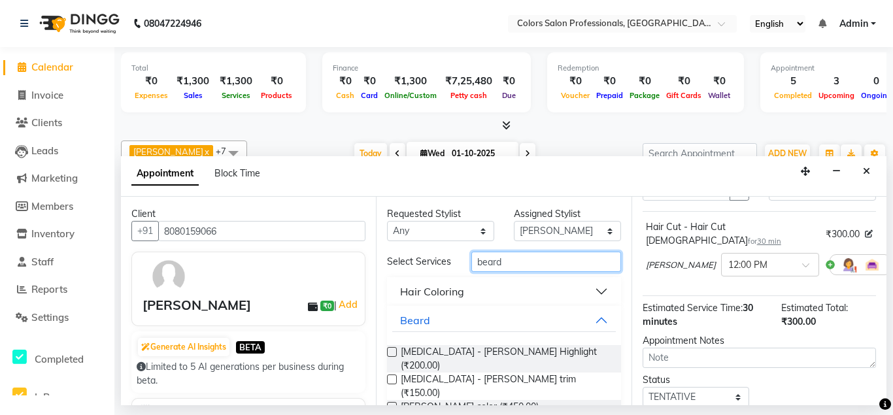
click at [569, 262] on input "beard" at bounding box center [545, 262] width 149 height 20
type input "b"
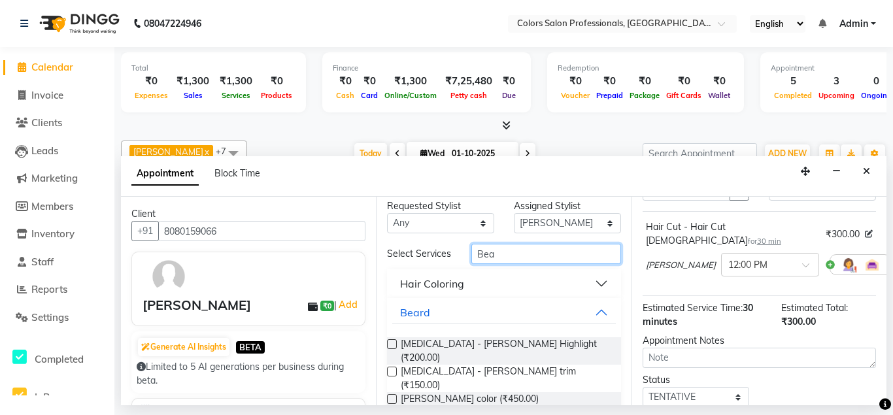
scroll to position [10, 0]
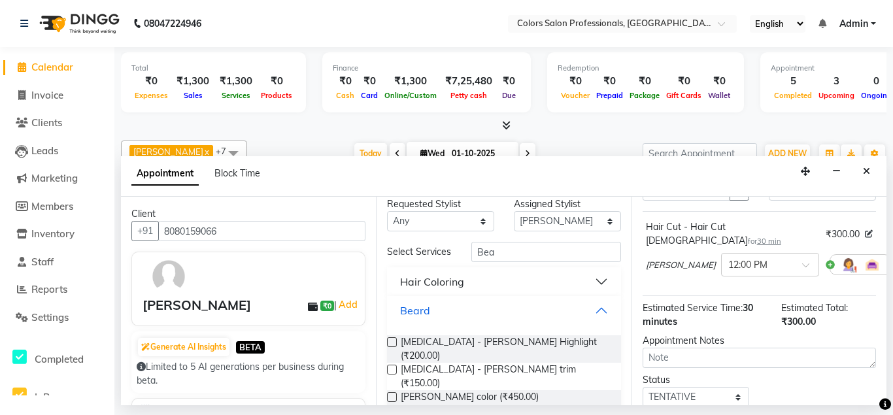
click at [603, 310] on button "Beard" at bounding box center [503, 311] width 223 height 24
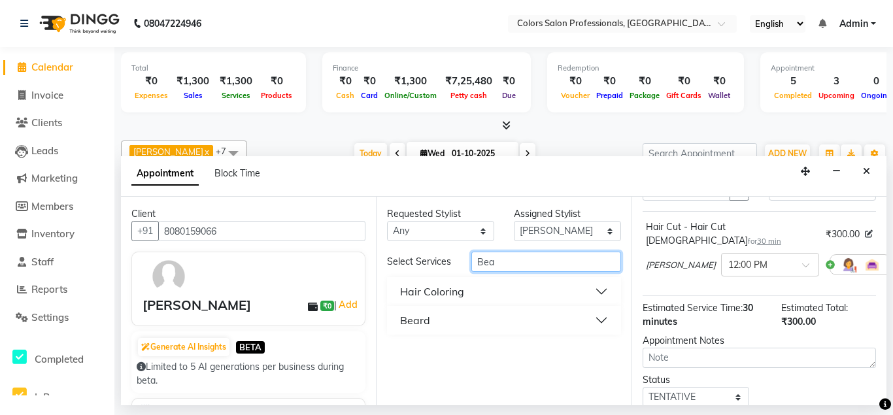
click at [563, 260] on input "Bea" at bounding box center [545, 262] width 149 height 20
type input "B"
click at [595, 318] on button "Beard" at bounding box center [503, 321] width 223 height 24
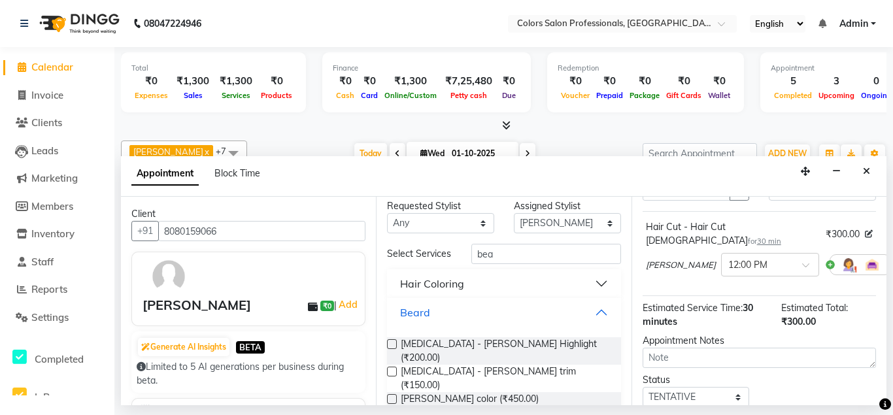
scroll to position [10, 0]
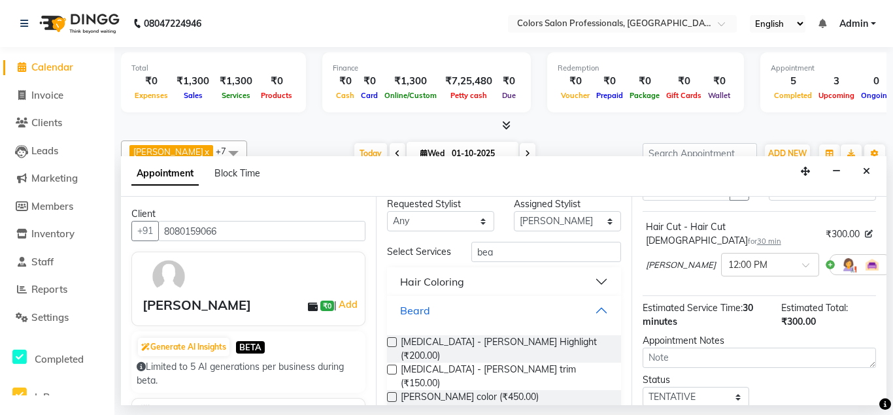
click at [603, 309] on button "Beard" at bounding box center [503, 311] width 223 height 24
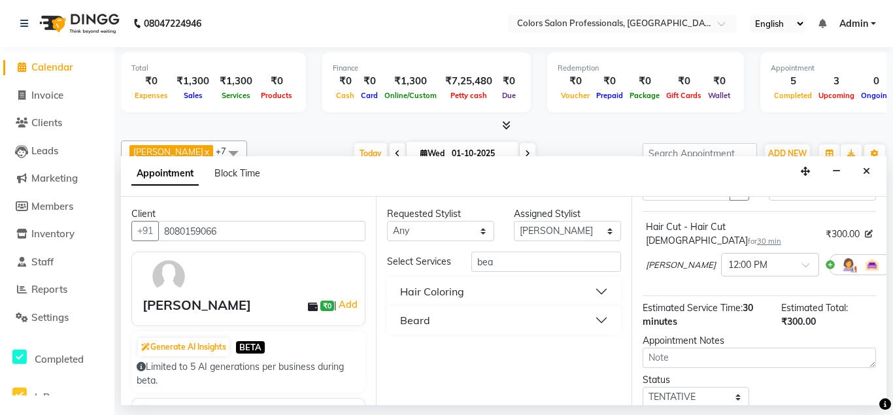
scroll to position [0, 0]
click at [557, 262] on input "bea" at bounding box center [545, 262] width 149 height 20
type input "b"
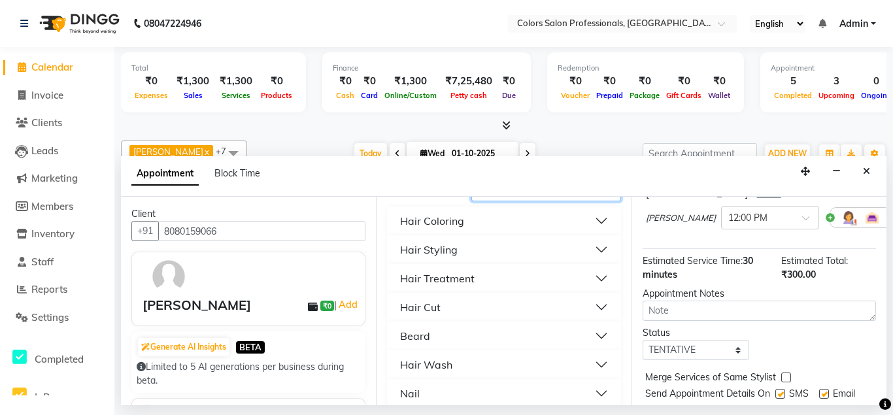
scroll to position [149, 0]
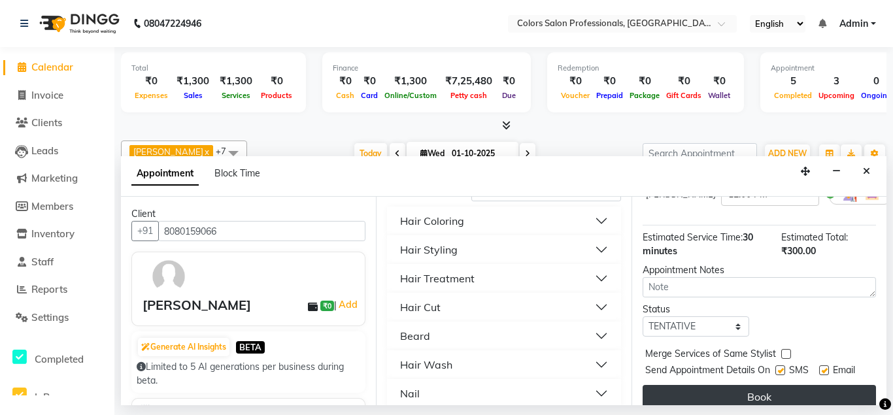
click at [695, 385] on button "Book" at bounding box center [759, 397] width 233 height 24
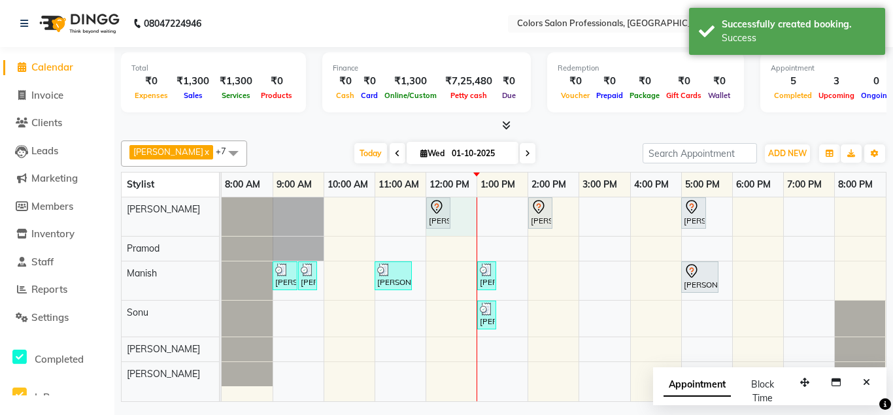
click at [460, 216] on div "[PERSON_NAME], TK08, 12:00 PM-12:30 PM, Hair Cut - Hair Cut [DEMOGRAPHIC_DATA] …" at bounding box center [554, 299] width 664 height 205
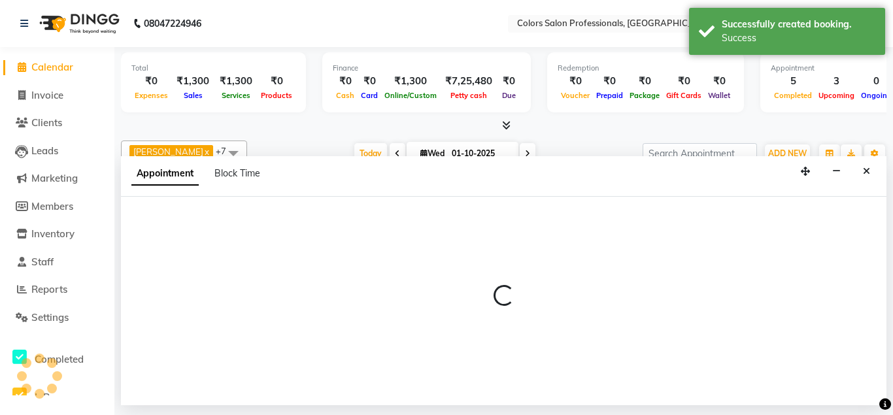
select select "60228"
select select "720"
select select "tentative"
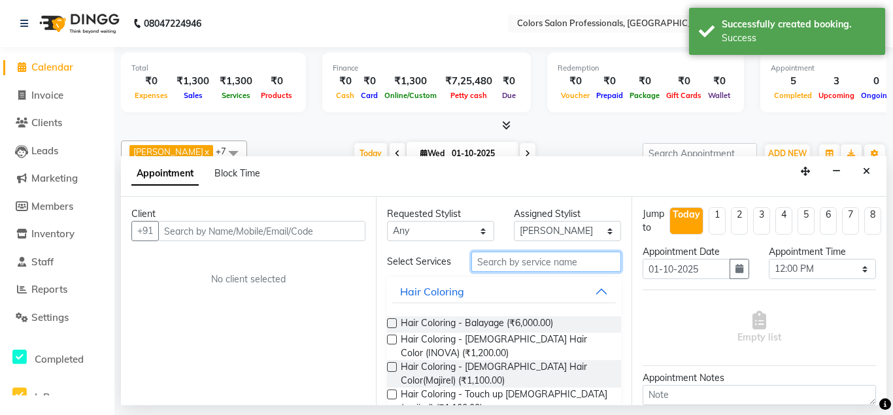
click at [518, 258] on input "text" at bounding box center [545, 262] width 149 height 20
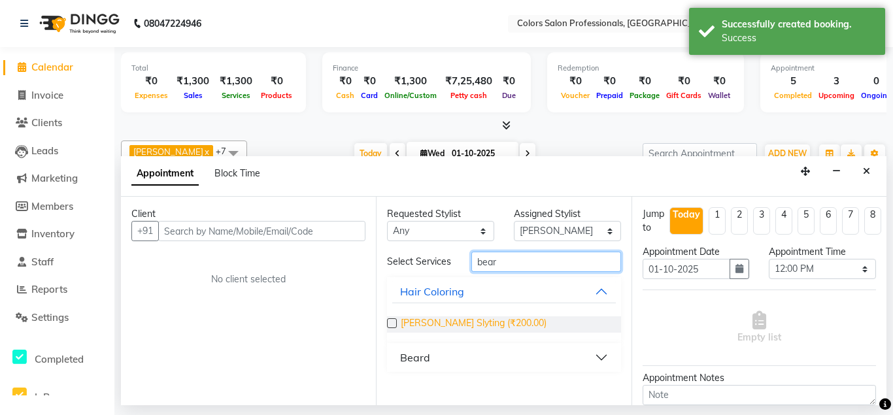
type input "bear"
click at [433, 324] on span "[PERSON_NAME] Slyting (₹200.00)" at bounding box center [474, 324] width 146 height 16
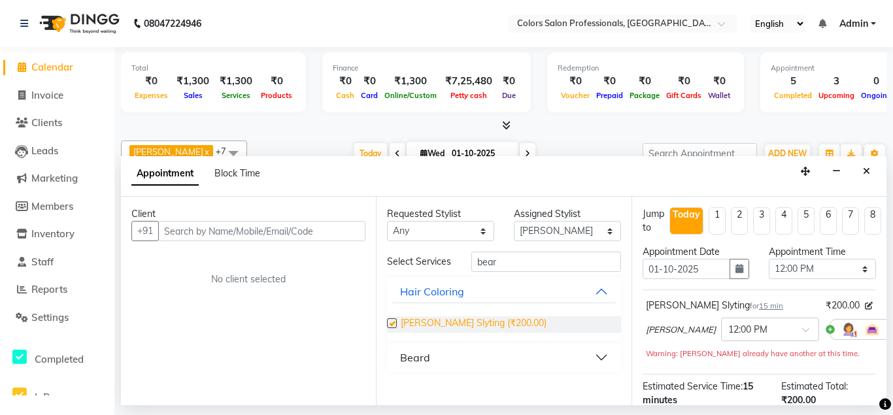
checkbox input "false"
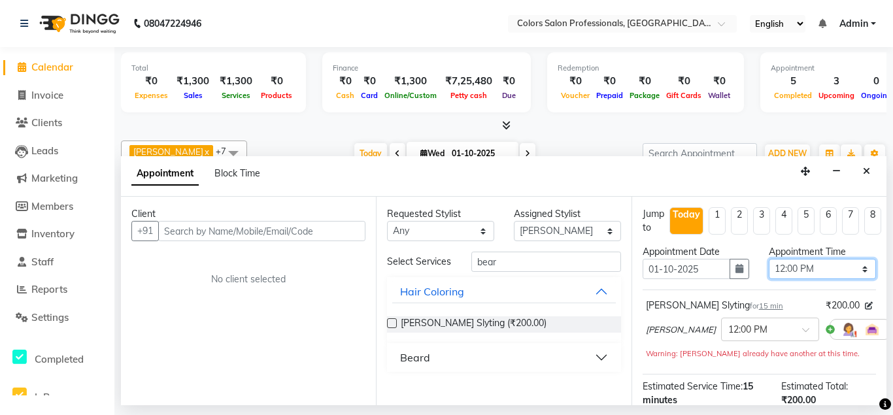
click at [769, 259] on select "Select 09:00 AM 09:15 AM 09:30 AM 09:45 AM 10:00 AM 10:15 AM 10:30 AM 10:45 AM …" at bounding box center [822, 269] width 107 height 20
select select "780"
click option "01:00 PM" at bounding box center [0, 0] width 0 height 0
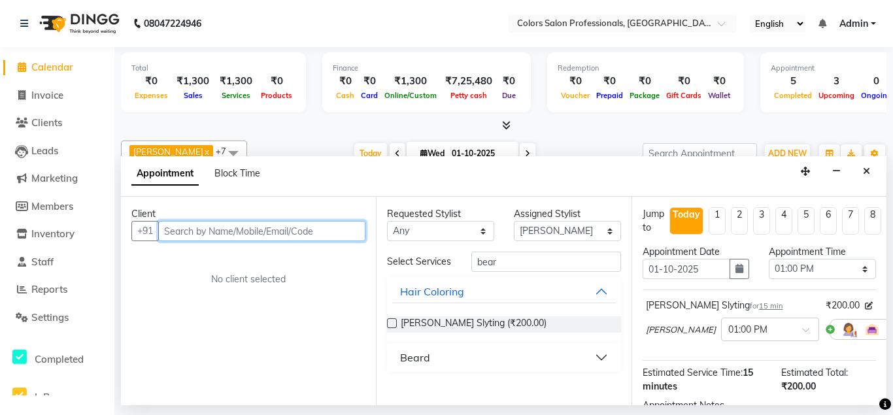
click at [317, 227] on input "text" at bounding box center [261, 231] width 207 height 20
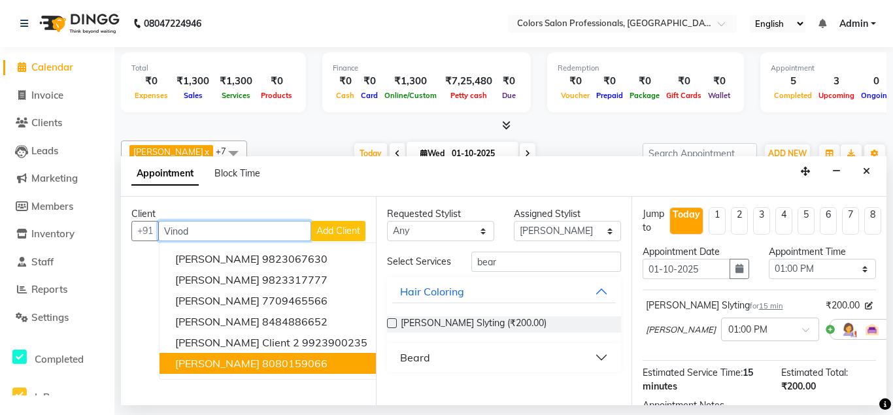
drag, startPoint x: 241, startPoint y: 367, endPoint x: 245, endPoint y: 362, distance: 6.9
click at [243, 366] on button "[PERSON_NAME] 8080159066" at bounding box center [271, 363] width 224 height 21
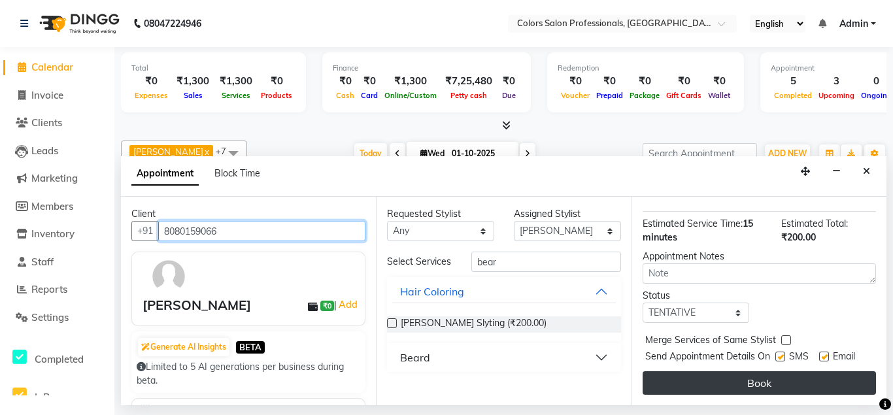
type input "8080159066"
click at [775, 381] on button "Book" at bounding box center [759, 383] width 233 height 24
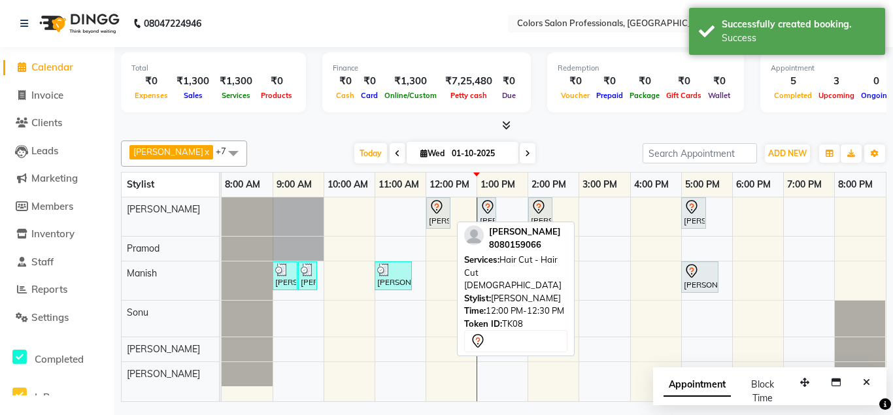
click at [444, 210] on icon at bounding box center [437, 207] width 16 height 16
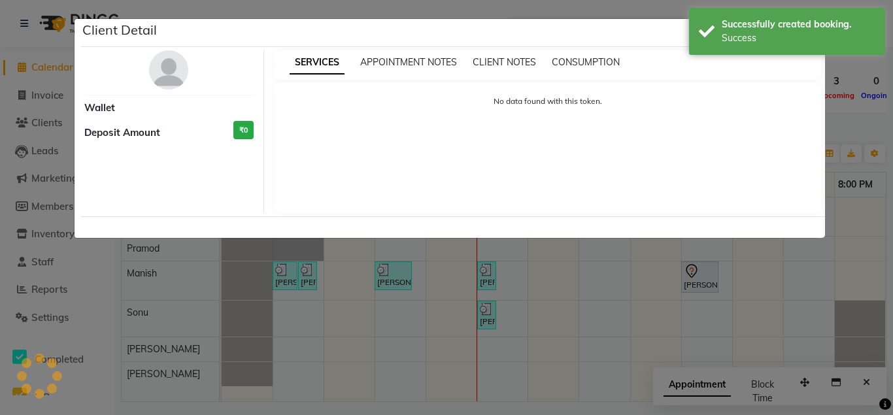
select select "7"
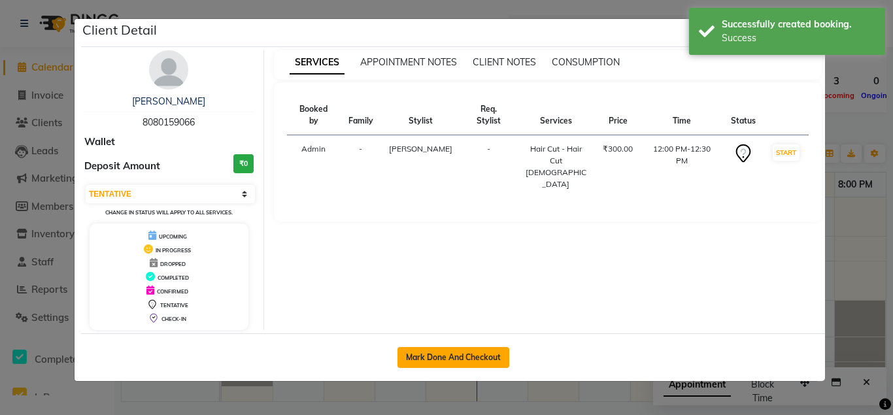
click at [461, 356] on button "Mark Done And Checkout" at bounding box center [453, 357] width 112 height 21
select select "7161"
select select "service"
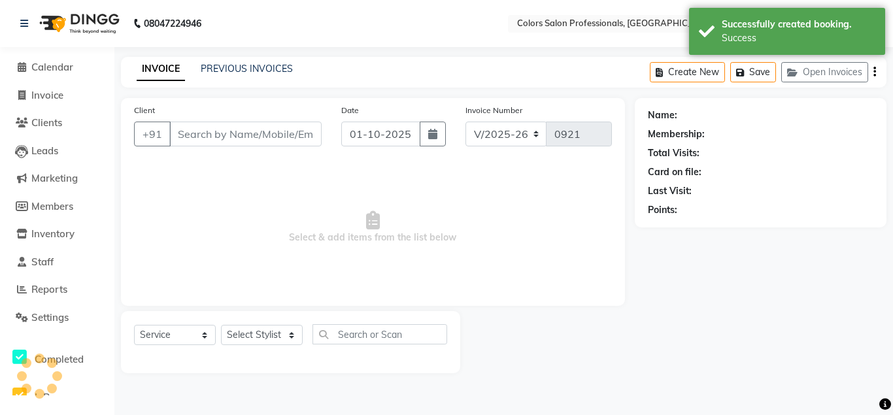
type input "8080159066"
select select "60228"
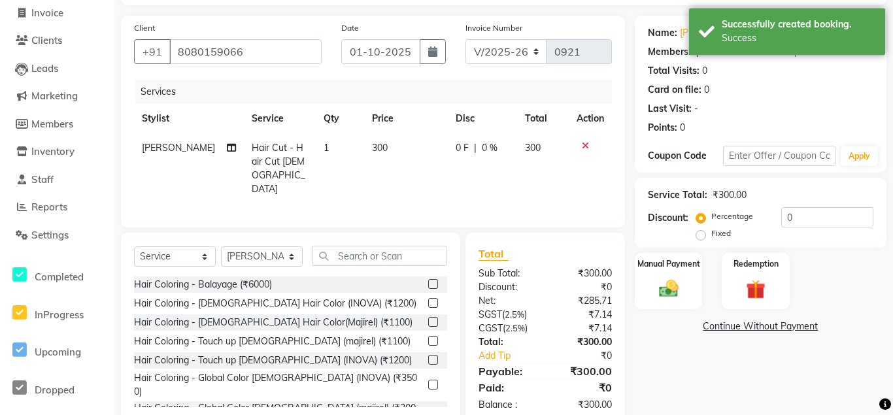
scroll to position [109, 0]
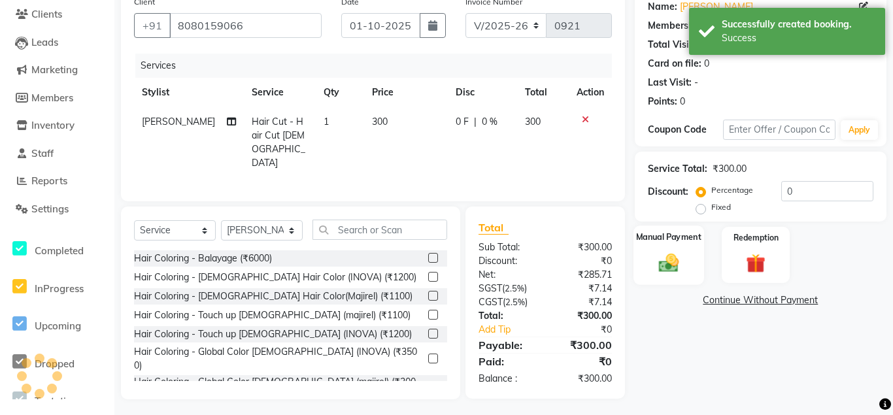
click at [663, 261] on img at bounding box center [668, 262] width 33 height 23
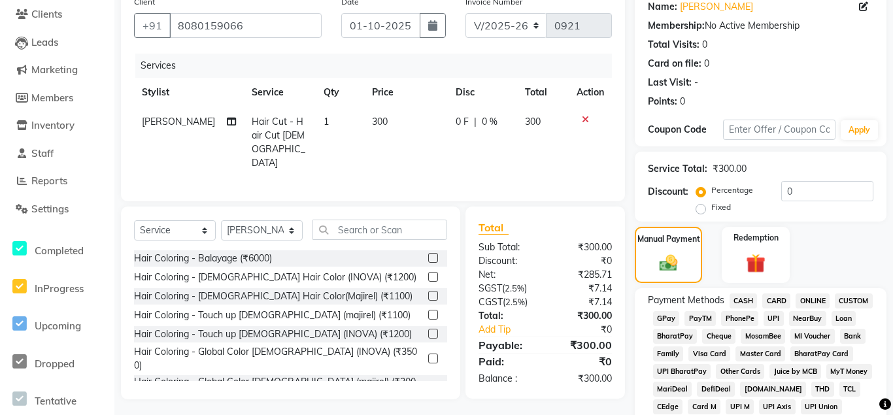
click at [779, 304] on span "CARD" at bounding box center [776, 300] width 28 height 15
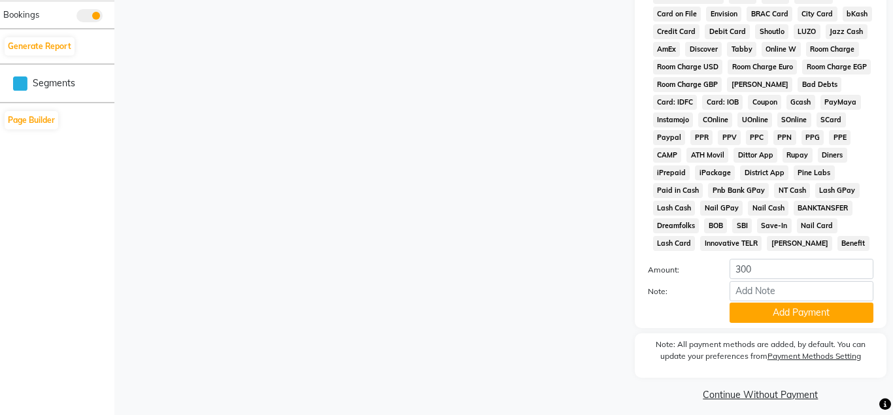
scroll to position [616, 0]
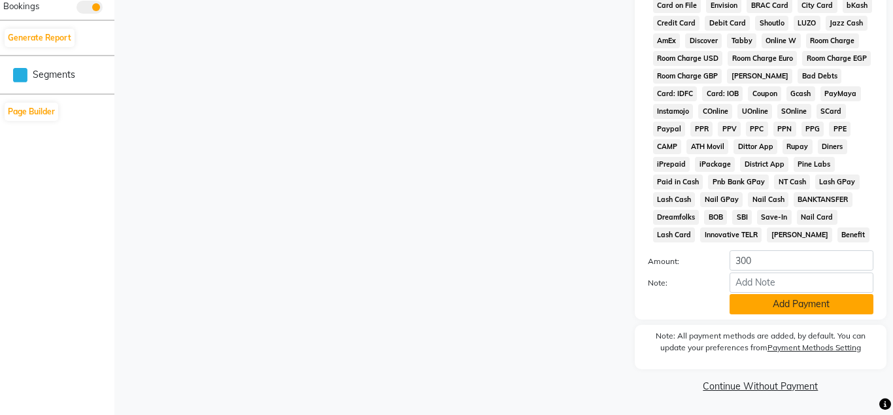
click at [797, 300] on button "Add Payment" at bounding box center [801, 304] width 144 height 20
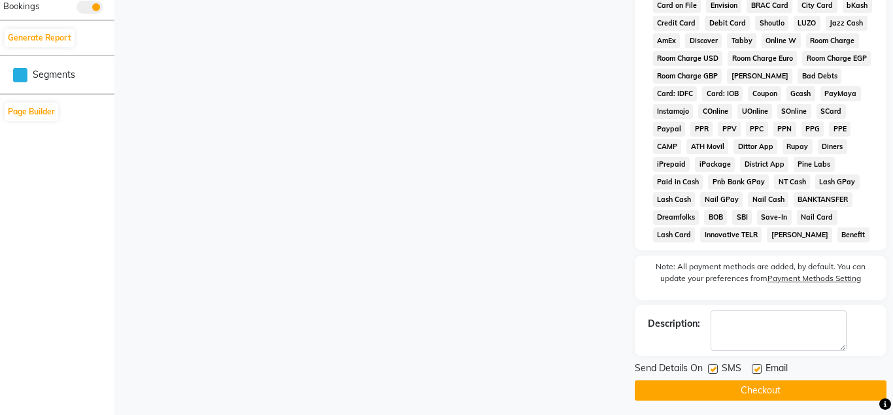
click at [779, 393] on button "Checkout" at bounding box center [761, 390] width 252 height 20
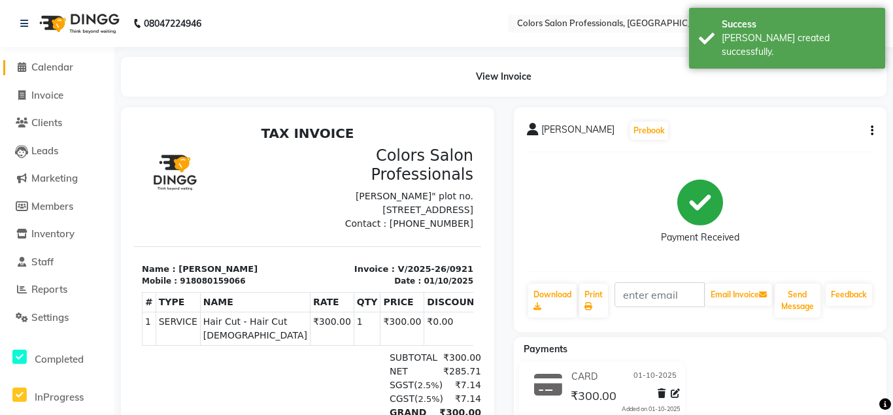
click at [59, 68] on span "Calendar" at bounding box center [52, 67] width 42 height 12
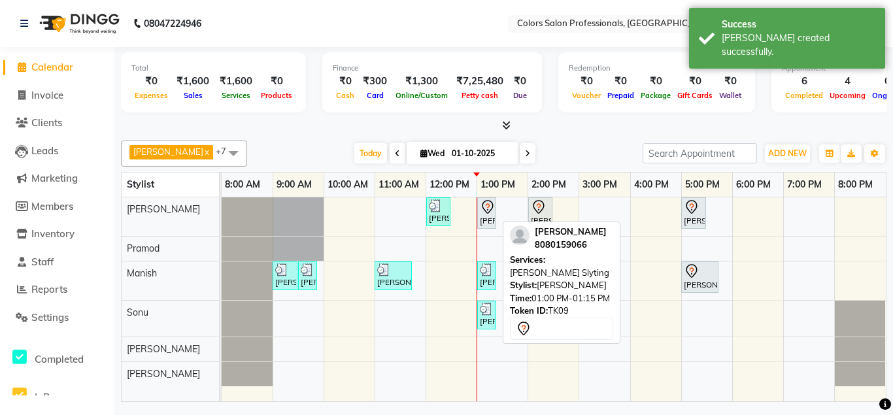
click at [496, 208] on div at bounding box center [495, 213] width 5 height 30
select select "7"
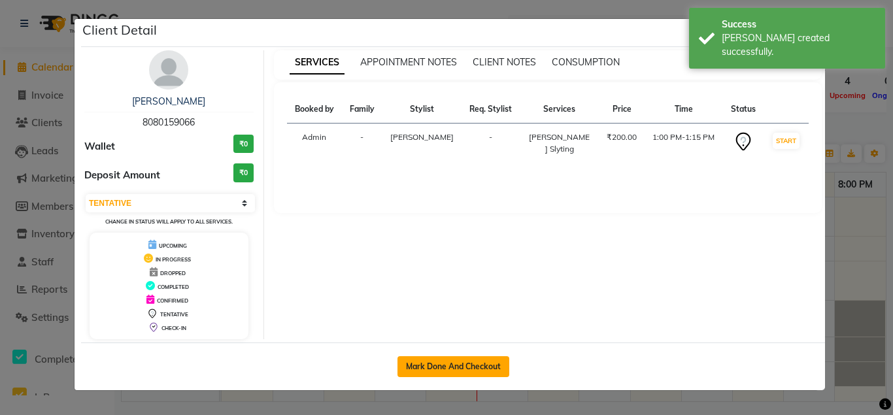
click at [477, 366] on button "Mark Done And Checkout" at bounding box center [453, 366] width 112 height 21
select select "7161"
select select "service"
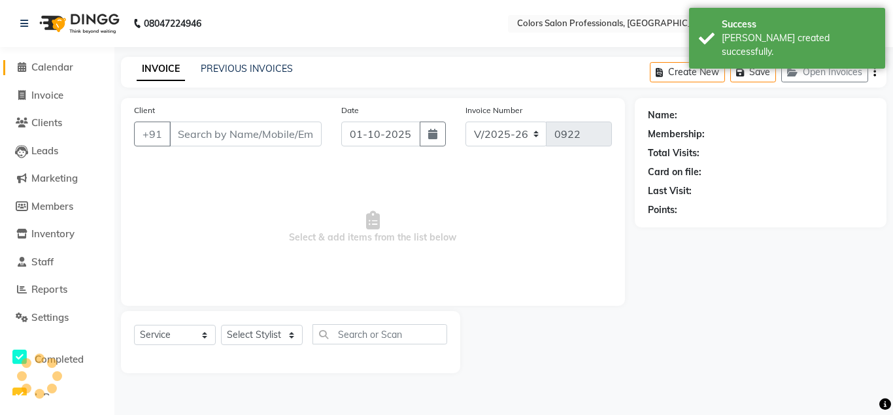
type input "8080159066"
select select "60228"
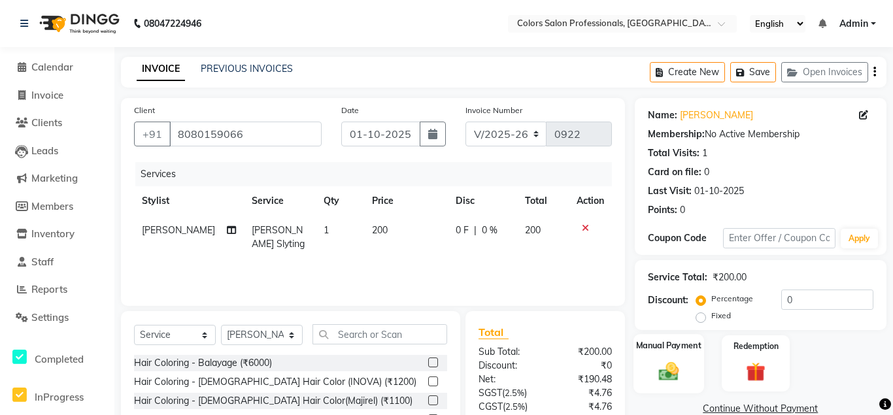
click at [652, 370] on div "Manual Payment" at bounding box center [668, 363] width 71 height 59
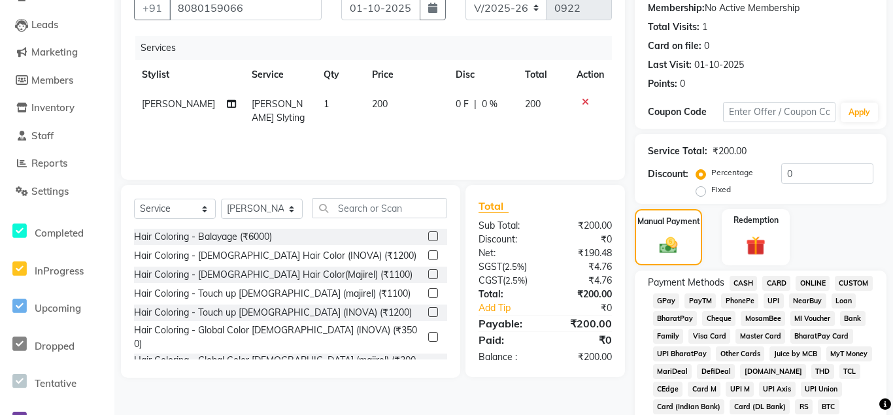
scroll to position [133, 0]
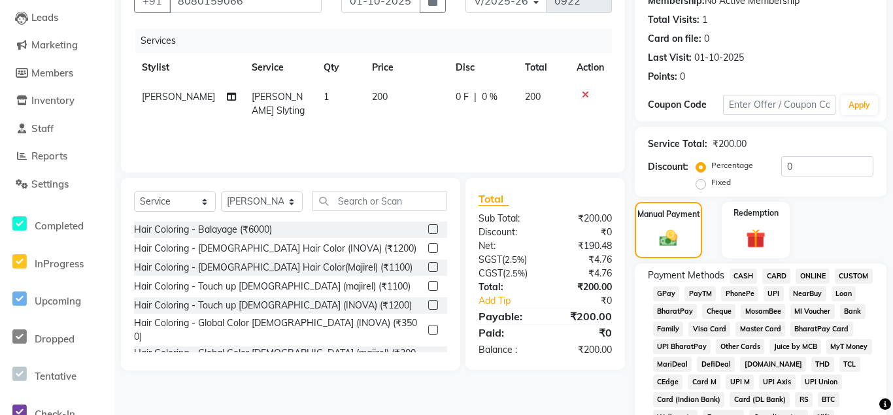
click at [782, 278] on span "CARD" at bounding box center [776, 276] width 28 height 15
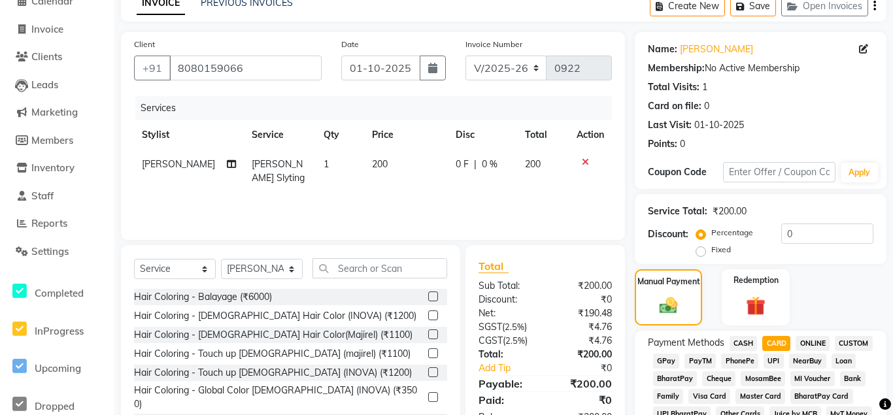
scroll to position [0, 0]
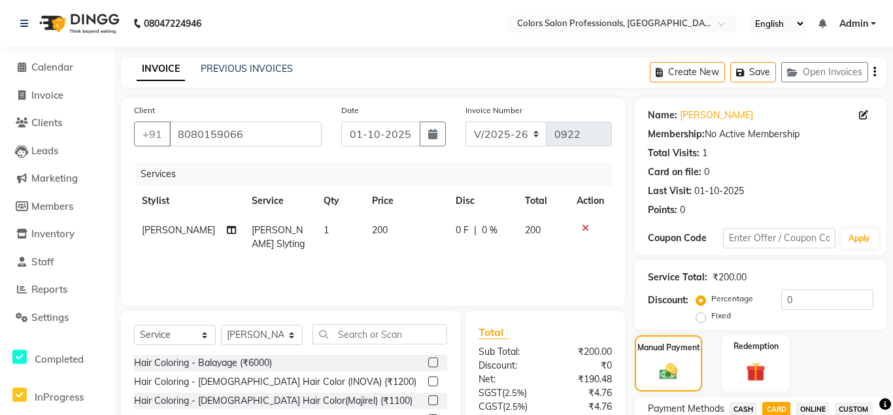
click at [372, 229] on span "200" at bounding box center [380, 230] width 16 height 12
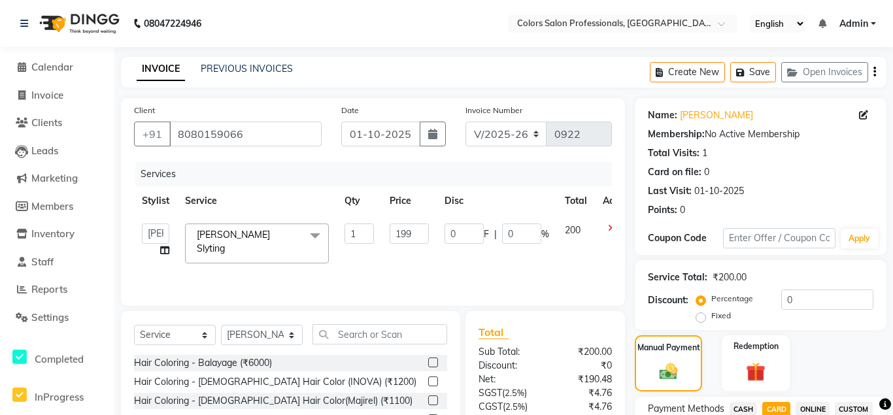
click at [416, 235] on input "199" at bounding box center [409, 234] width 39 height 20
click at [416, 233] on input "200" at bounding box center [409, 234] width 39 height 20
click at [416, 232] on input "201" at bounding box center [409, 234] width 39 height 20
click at [416, 232] on input "202" at bounding box center [409, 234] width 39 height 20
click at [416, 232] on input "203" at bounding box center [409, 234] width 39 height 20
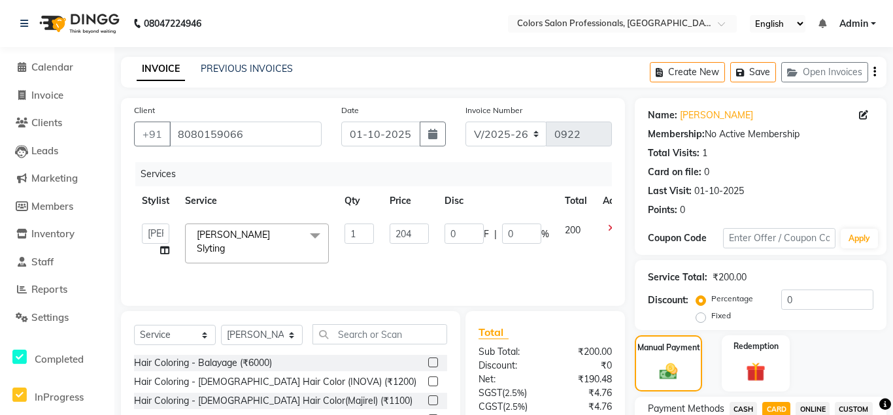
click at [416, 232] on input "204" at bounding box center [409, 234] width 39 height 20
click at [416, 232] on input "205" at bounding box center [409, 234] width 39 height 20
click at [416, 232] on input "206" at bounding box center [409, 234] width 39 height 20
click at [417, 232] on input "207" at bounding box center [409, 234] width 39 height 20
click at [417, 232] on input "208" at bounding box center [409, 234] width 39 height 20
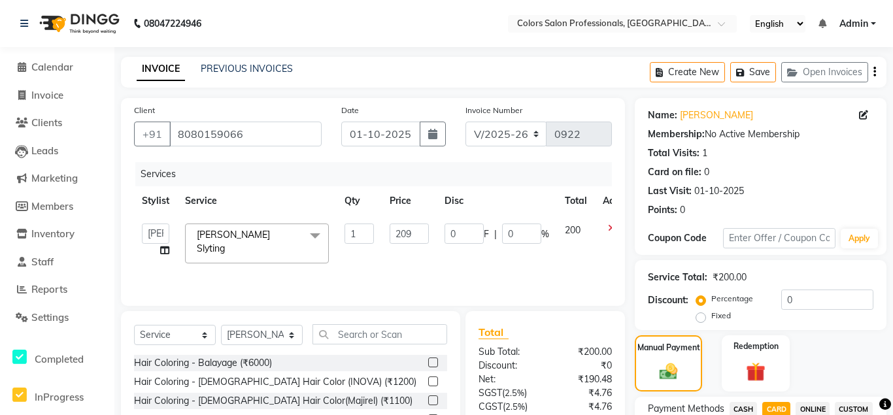
click at [417, 232] on input "209" at bounding box center [409, 234] width 39 height 20
click at [417, 232] on input "210" at bounding box center [409, 234] width 39 height 20
click at [415, 237] on input "209" at bounding box center [409, 234] width 39 height 20
click at [415, 237] on input "208" at bounding box center [409, 234] width 39 height 20
click at [415, 237] on input "207" at bounding box center [409, 234] width 39 height 20
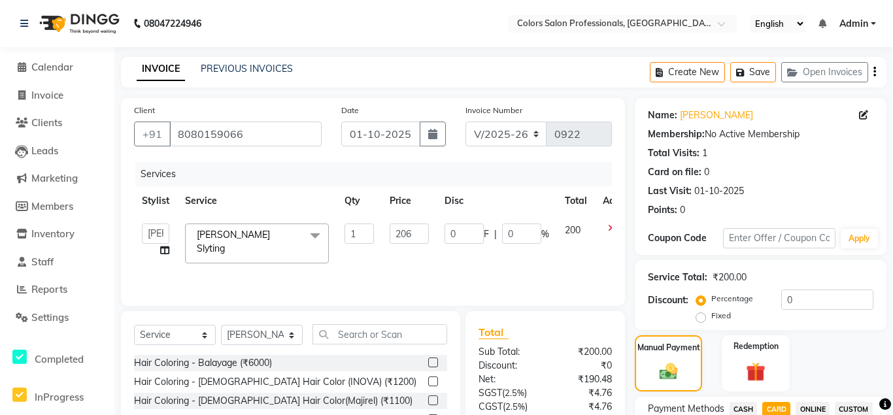
click at [415, 237] on input "206" at bounding box center [409, 234] width 39 height 20
click at [416, 237] on input "205" at bounding box center [409, 234] width 39 height 20
click at [416, 237] on input "204" at bounding box center [409, 234] width 39 height 20
click at [416, 237] on input "203" at bounding box center [409, 234] width 39 height 20
click at [416, 237] on input "202" at bounding box center [409, 234] width 39 height 20
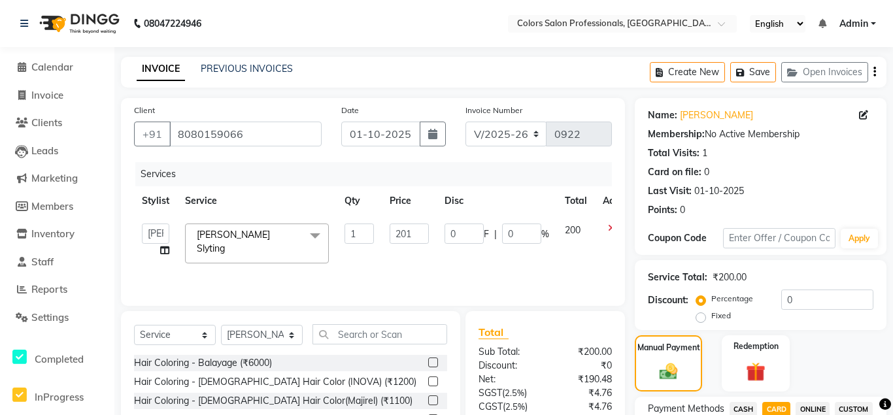
click at [416, 235] on input "201" at bounding box center [409, 234] width 39 height 20
type input "200"
click at [416, 235] on input "200" at bounding box center [409, 234] width 39 height 20
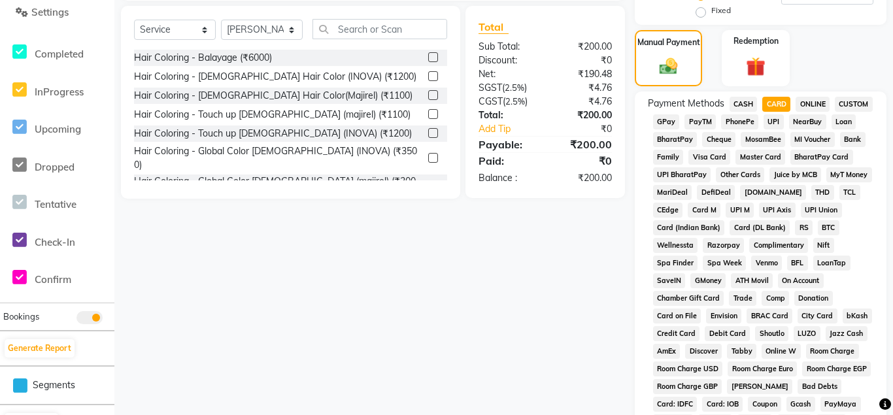
scroll to position [616, 0]
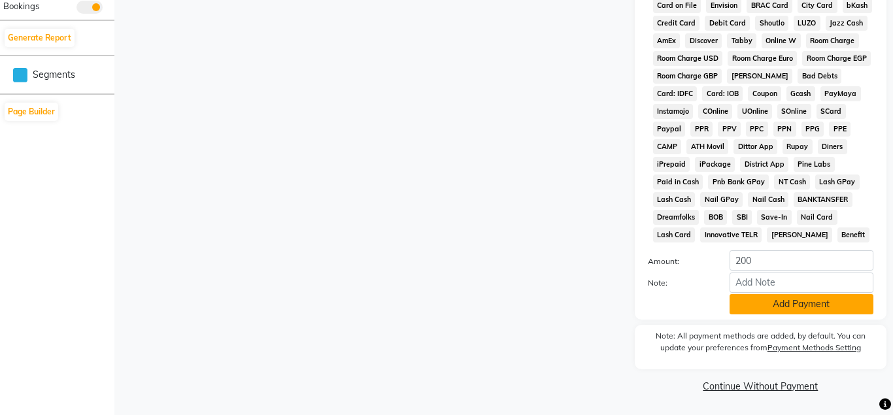
click at [791, 304] on button "Add Payment" at bounding box center [801, 304] width 144 height 20
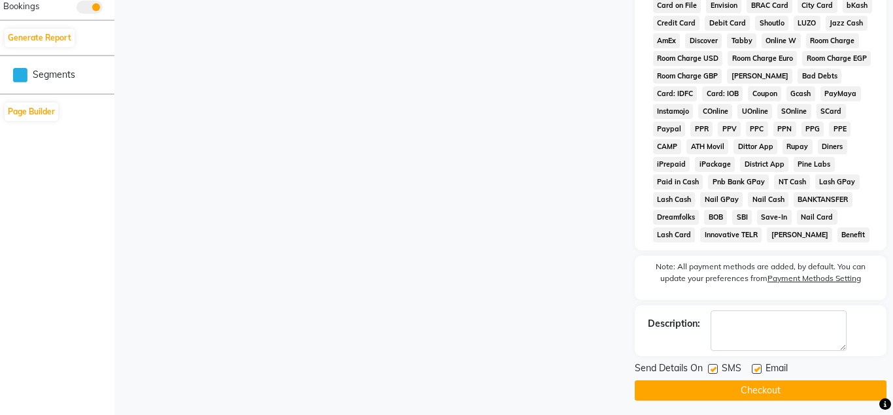
click at [780, 389] on button "Checkout" at bounding box center [761, 390] width 252 height 20
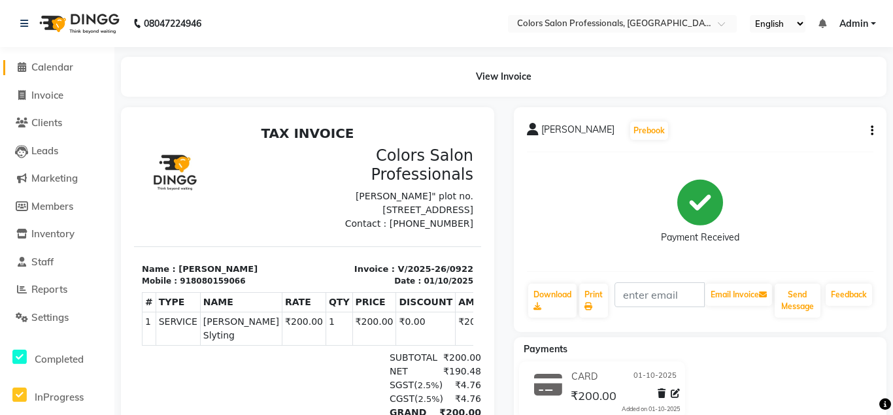
click at [56, 69] on span "Calendar" at bounding box center [52, 67] width 42 height 12
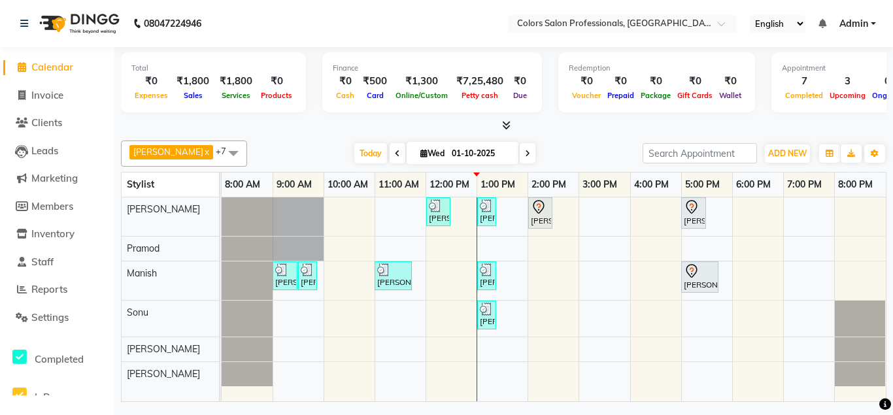
click at [286, 78] on div "₹0" at bounding box center [277, 81] width 38 height 15
click at [282, 88] on div "₹0" at bounding box center [277, 81] width 38 height 15
click at [275, 97] on span "Products" at bounding box center [277, 95] width 38 height 9
click at [801, 152] on span "ADD NEW" at bounding box center [787, 153] width 39 height 10
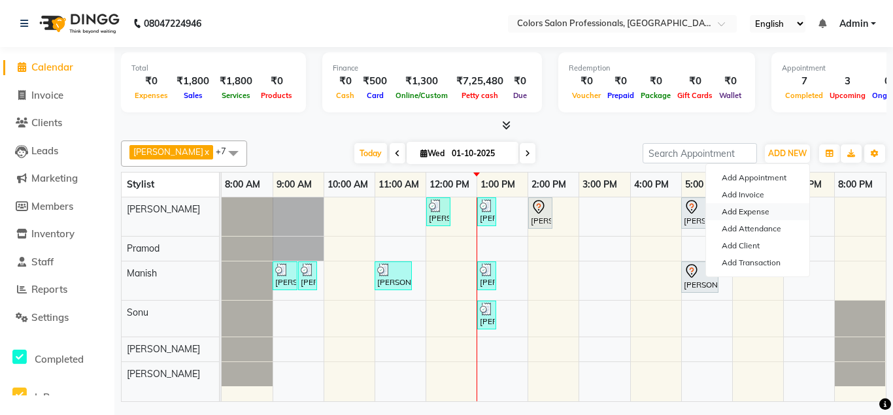
click at [756, 212] on link "Add Expense" at bounding box center [757, 211] width 103 height 17
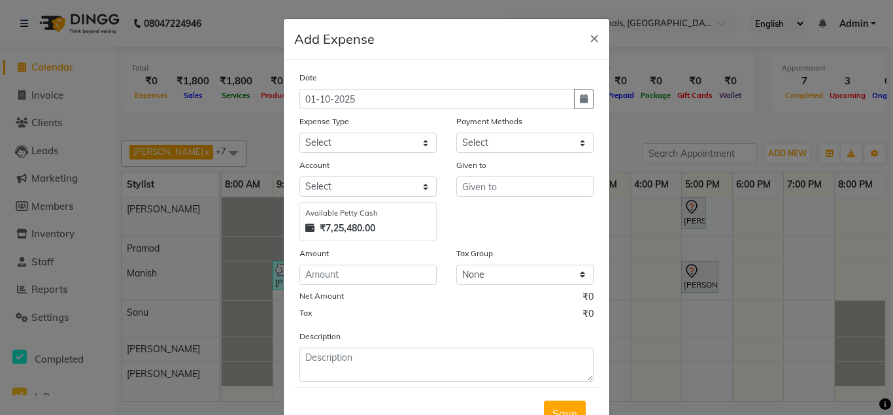
select select "1"
select select "6238"
click at [596, 40] on span "×" at bounding box center [594, 37] width 9 height 20
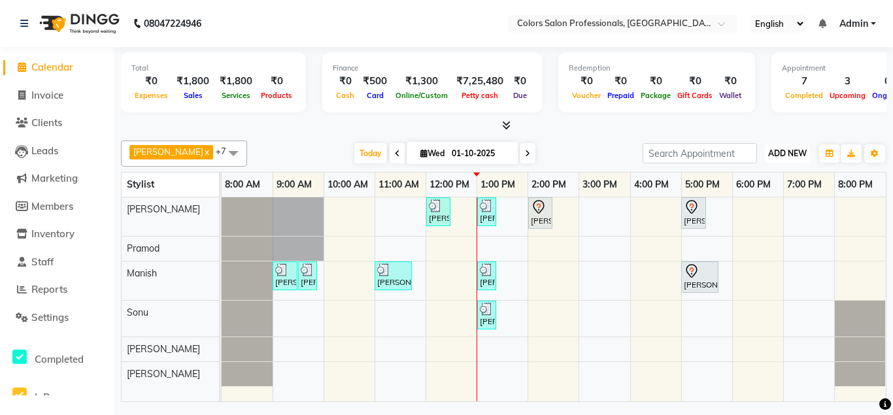
click at [780, 155] on span "ADD NEW" at bounding box center [787, 153] width 39 height 10
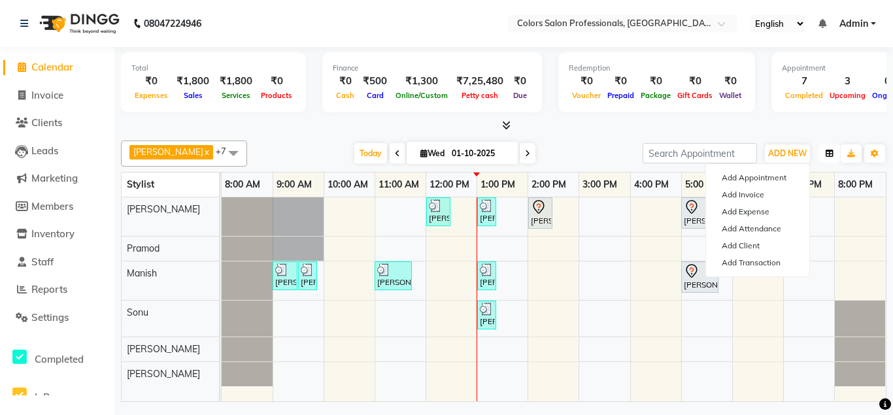
click at [830, 157] on icon "button" at bounding box center [830, 154] width 8 height 8
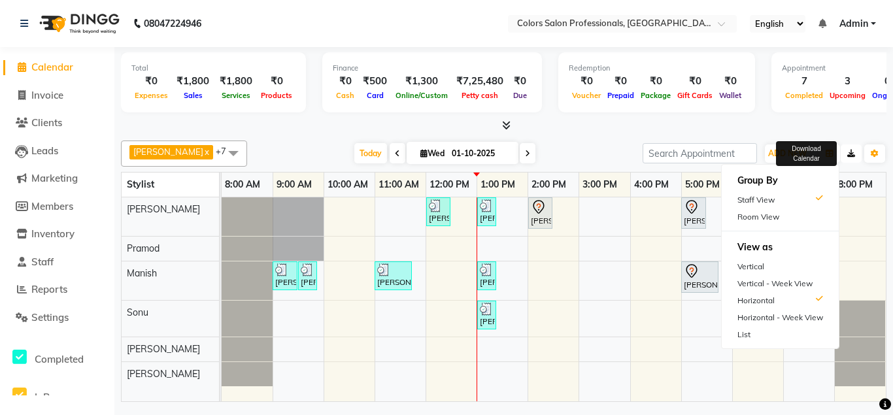
click at [852, 152] on icon "button" at bounding box center [851, 154] width 8 height 8
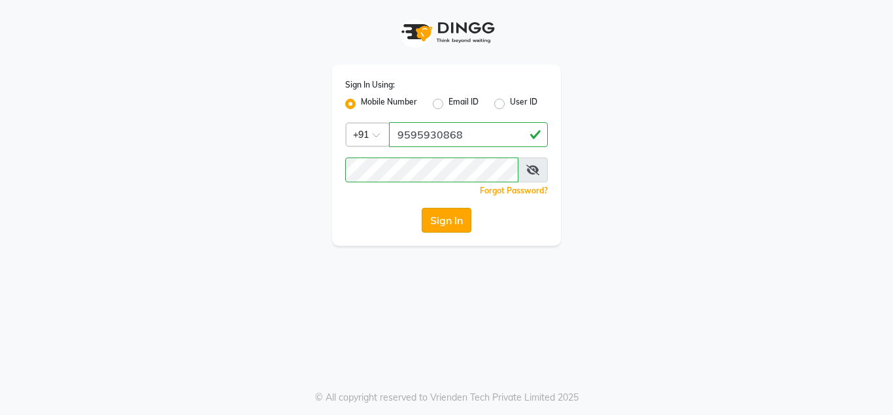
click at [449, 224] on button "Sign In" at bounding box center [447, 220] width 50 height 25
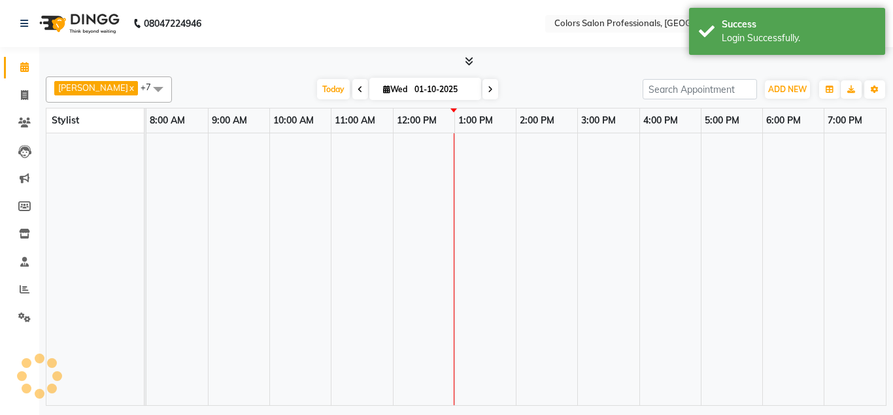
select select "en"
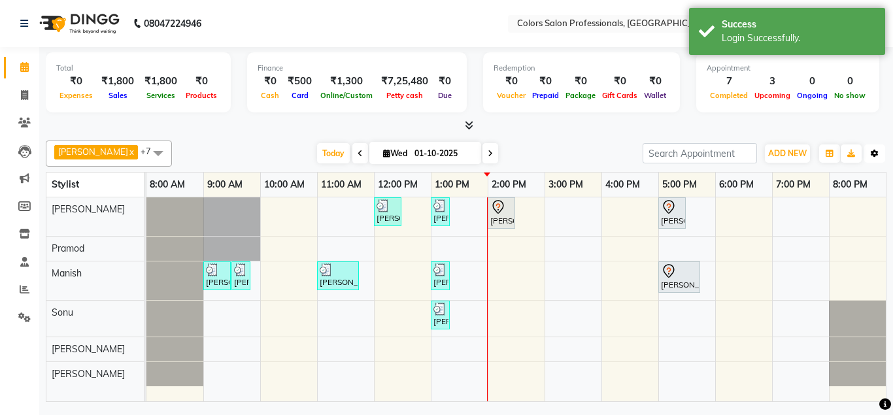
click at [876, 151] on icon "button" at bounding box center [875, 154] width 8 height 8
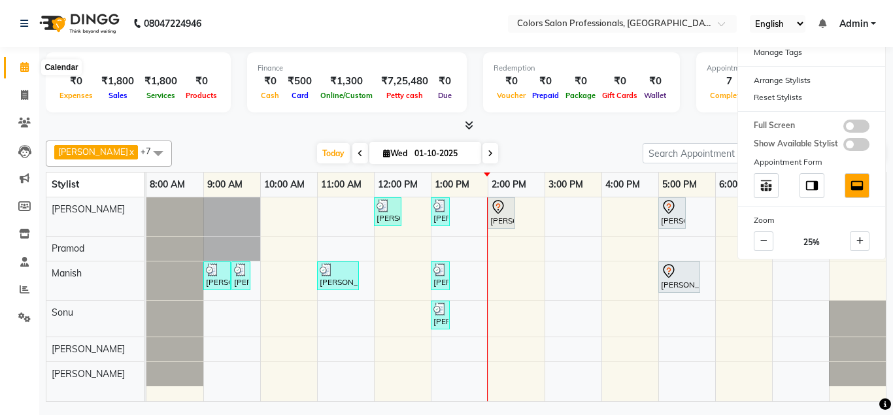
click at [24, 69] on icon at bounding box center [24, 67] width 8 height 10
